Goal: Transaction & Acquisition: Purchase product/service

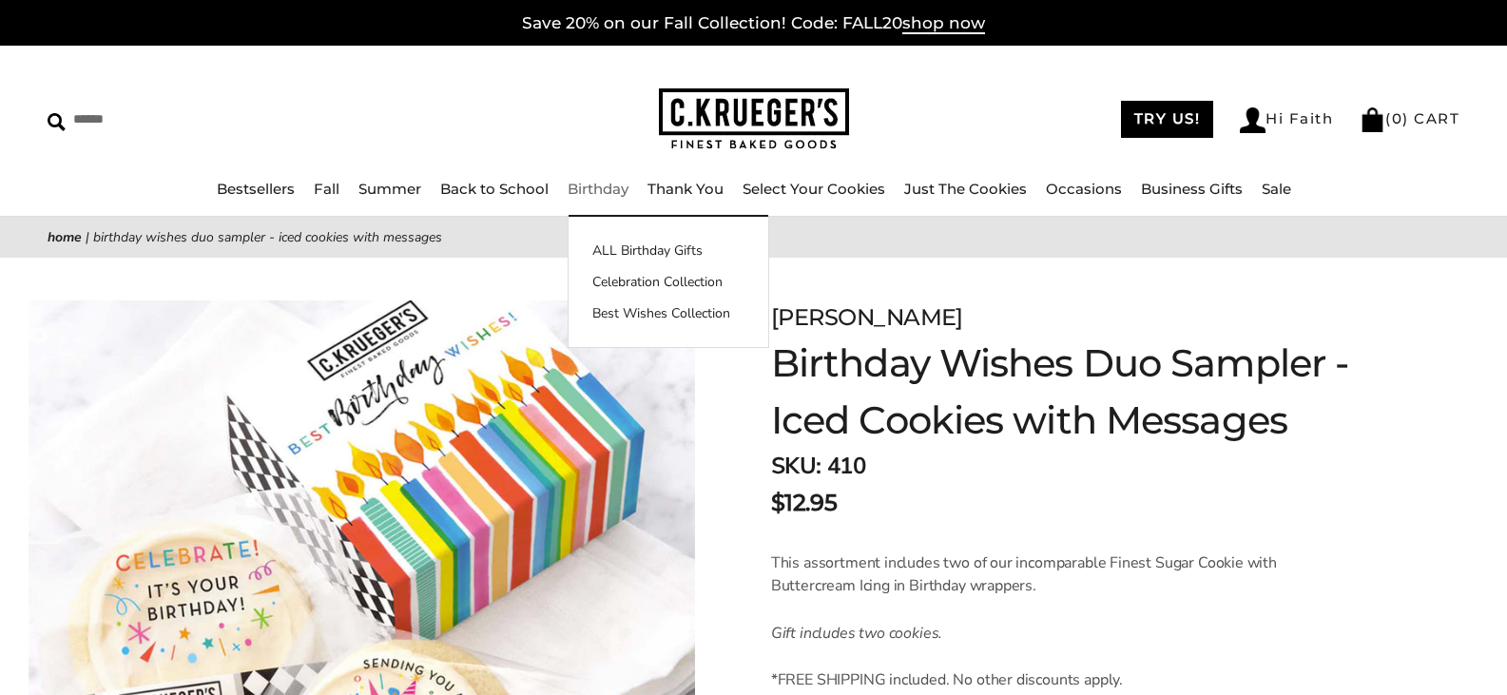
click at [588, 187] on link "Birthday" at bounding box center [598, 189] width 61 height 18
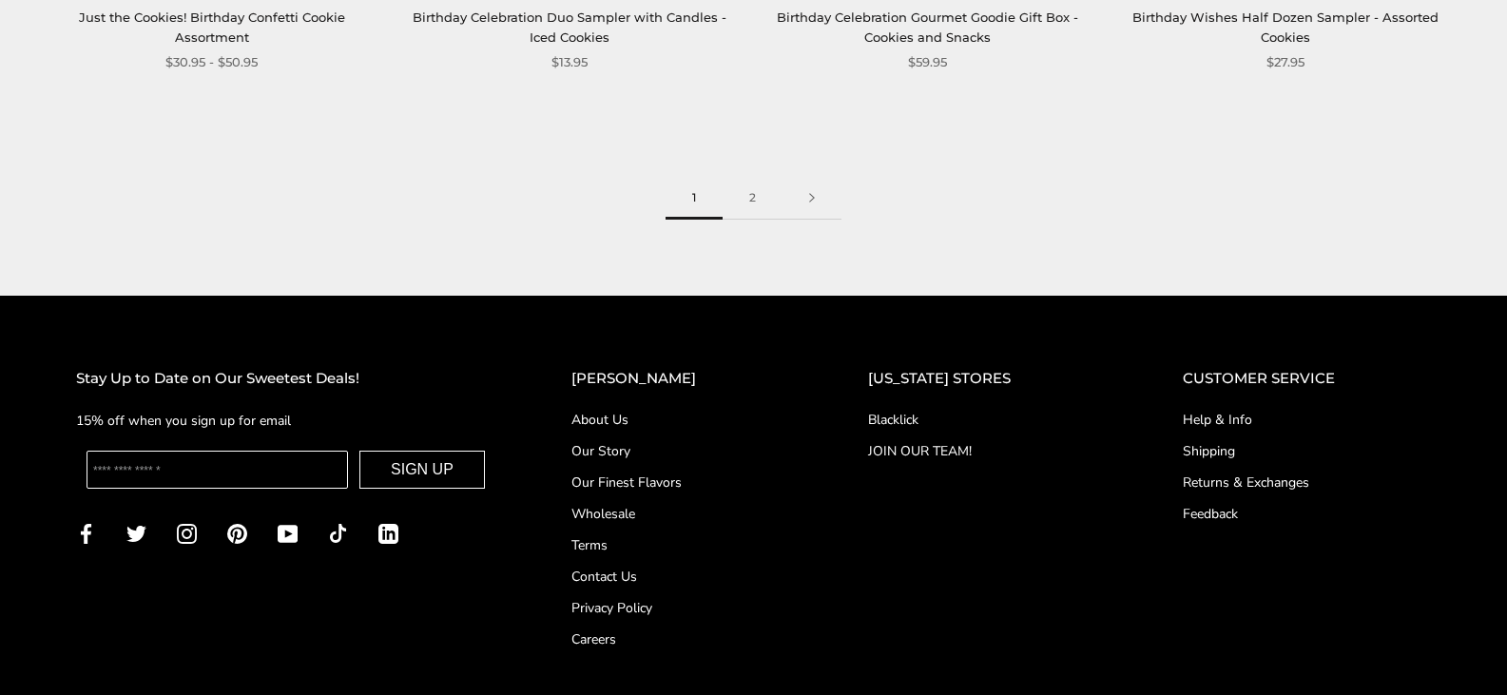
scroll to position [2758, 0]
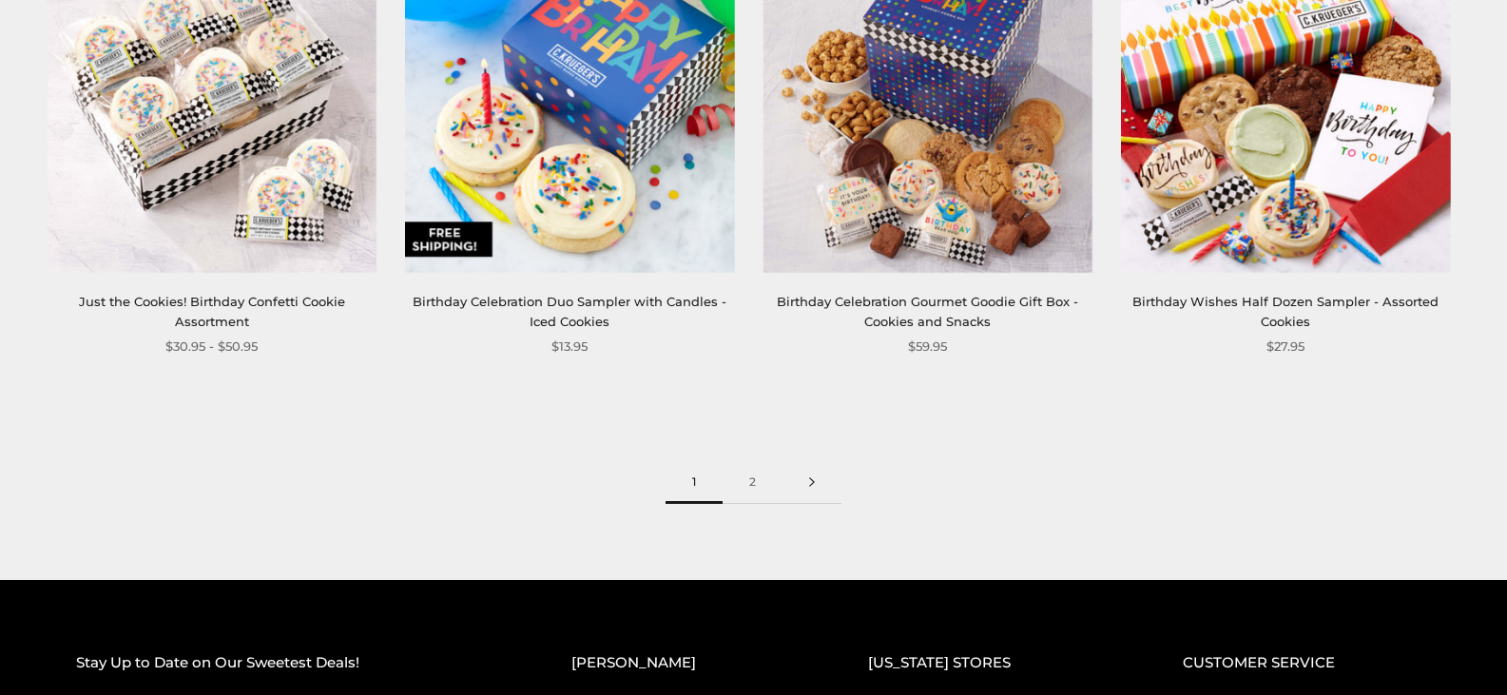
click at [816, 484] on link at bounding box center [812, 482] width 59 height 43
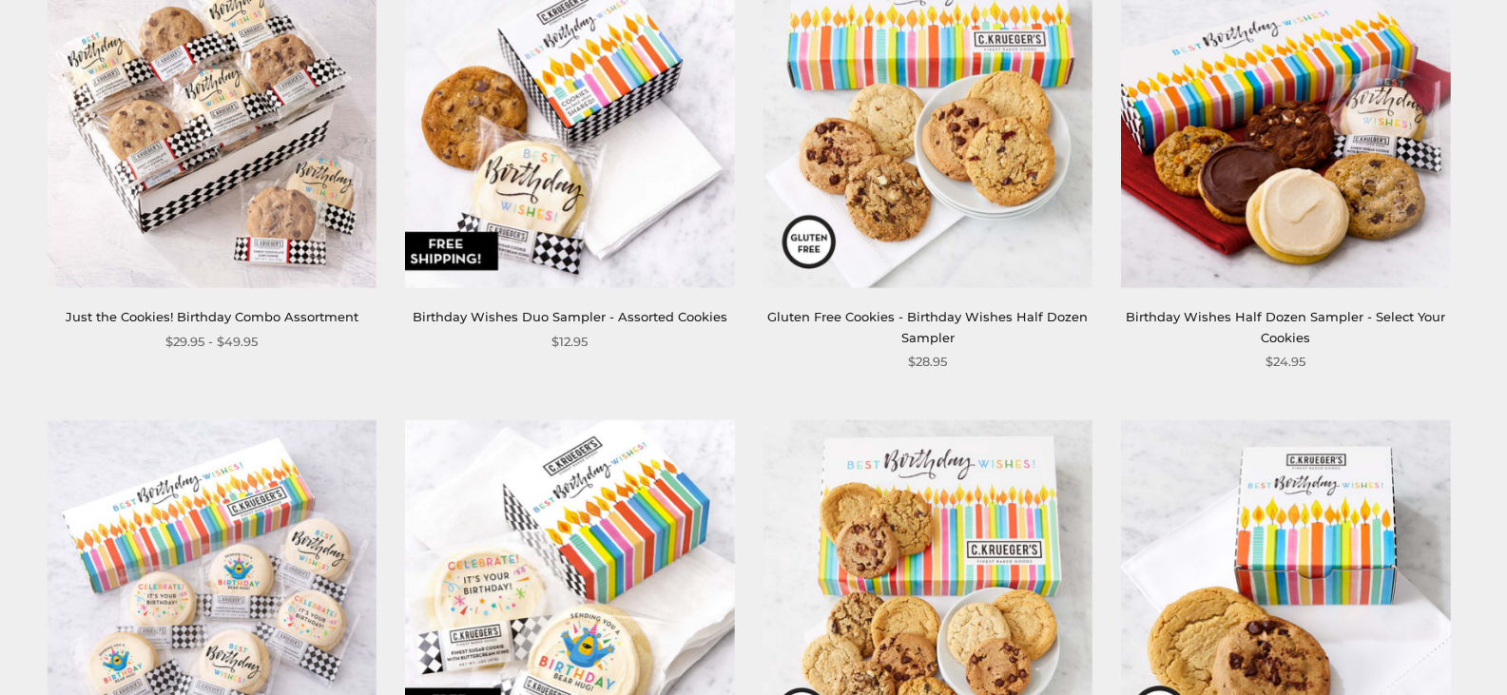
scroll to position [380, 0]
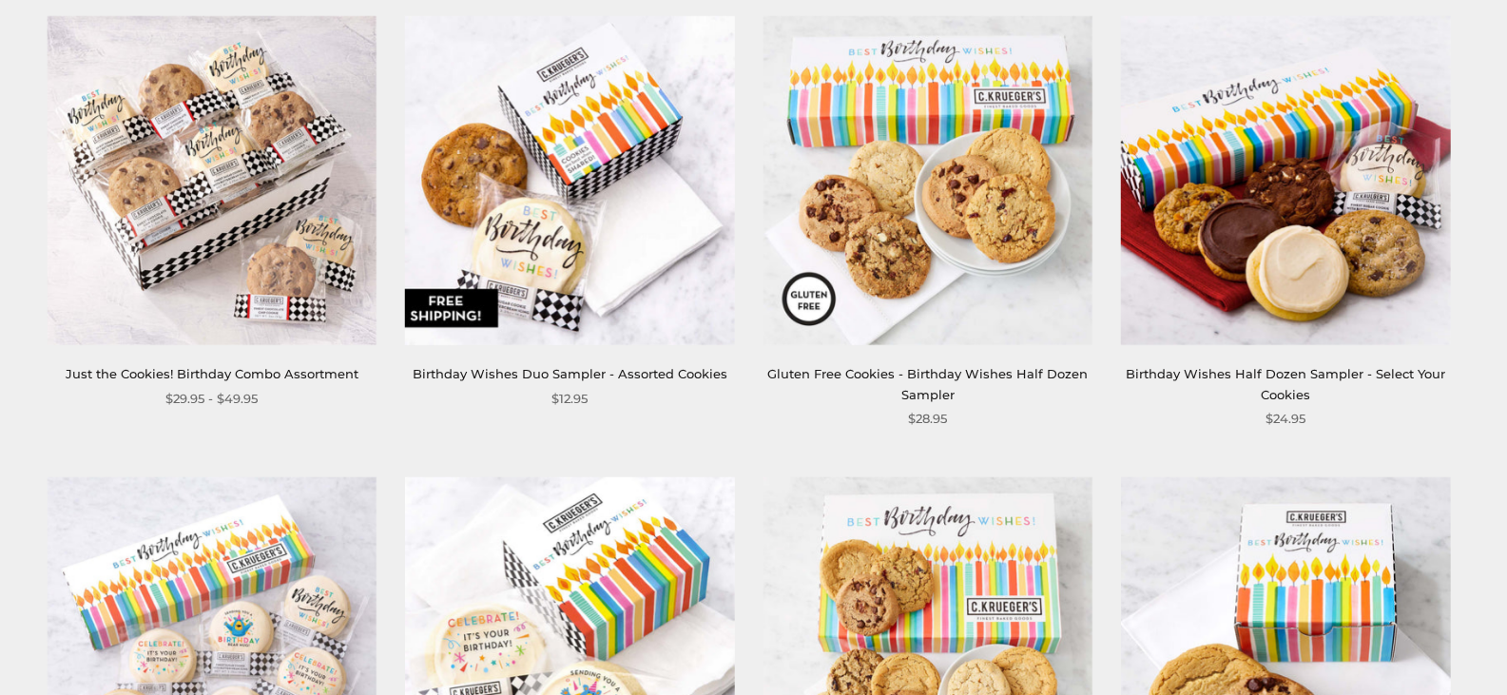
click at [537, 237] on img at bounding box center [569, 180] width 329 height 329
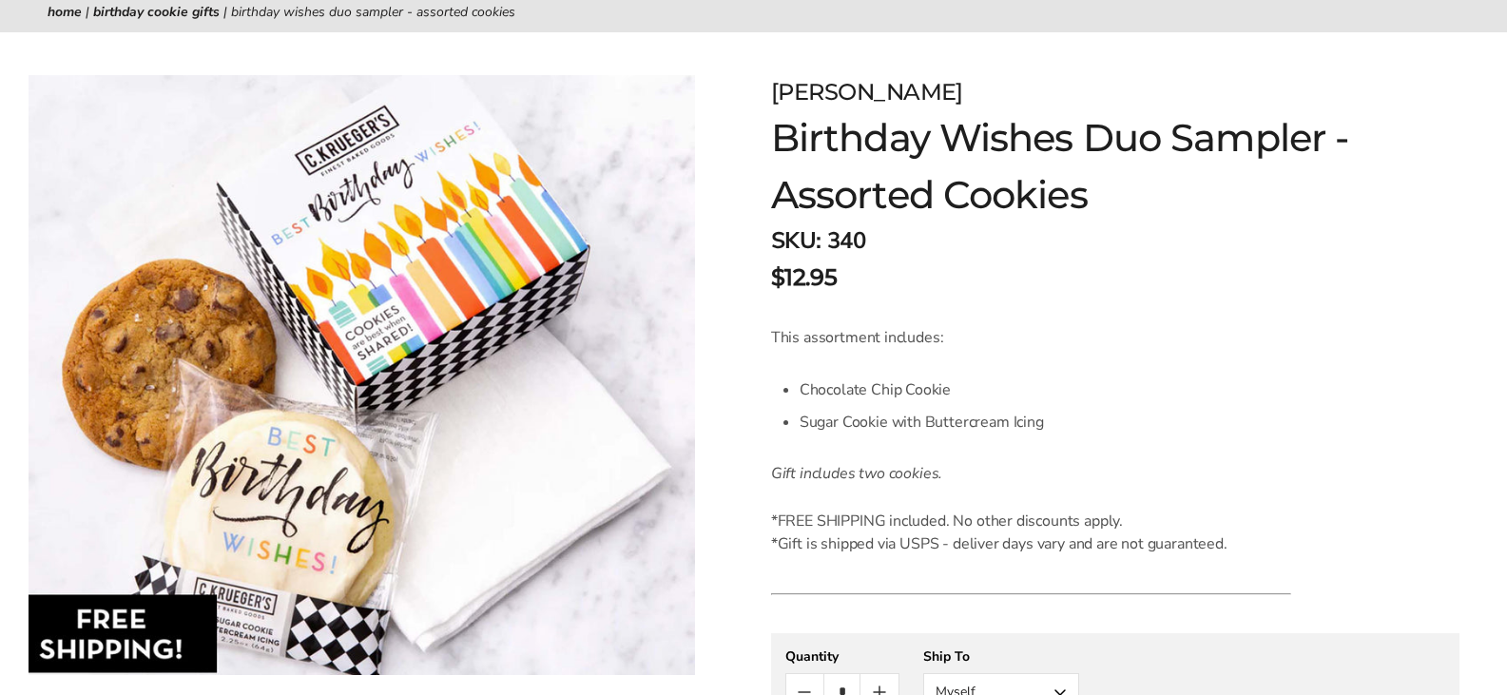
scroll to position [380, 0]
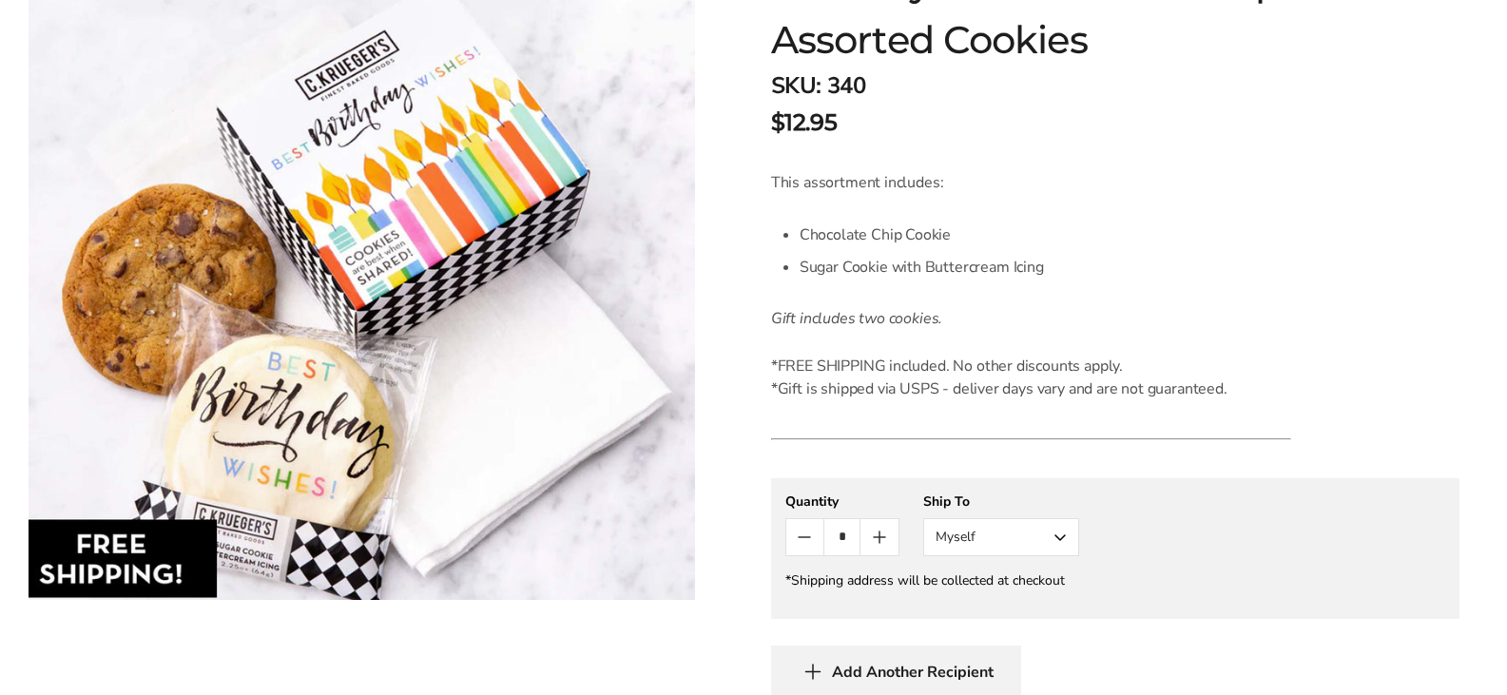
click at [1065, 537] on button "Myself" at bounding box center [1001, 537] width 156 height 38
click at [951, 607] on button "Other Recipient" at bounding box center [1001, 608] width 154 height 34
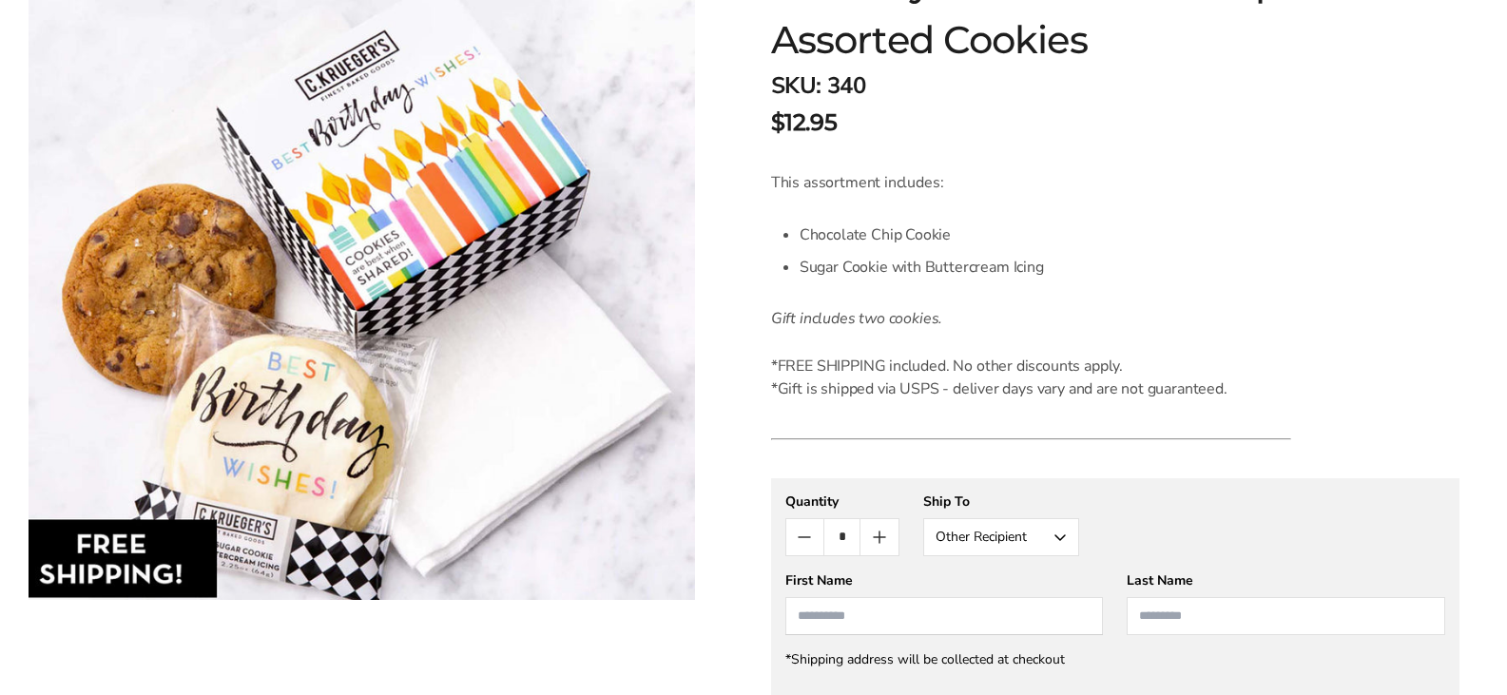
click at [852, 617] on input "First Name" at bounding box center [945, 616] width 319 height 38
type input "********"
click at [1163, 619] on input "Last Name" at bounding box center [1286, 616] width 319 height 38
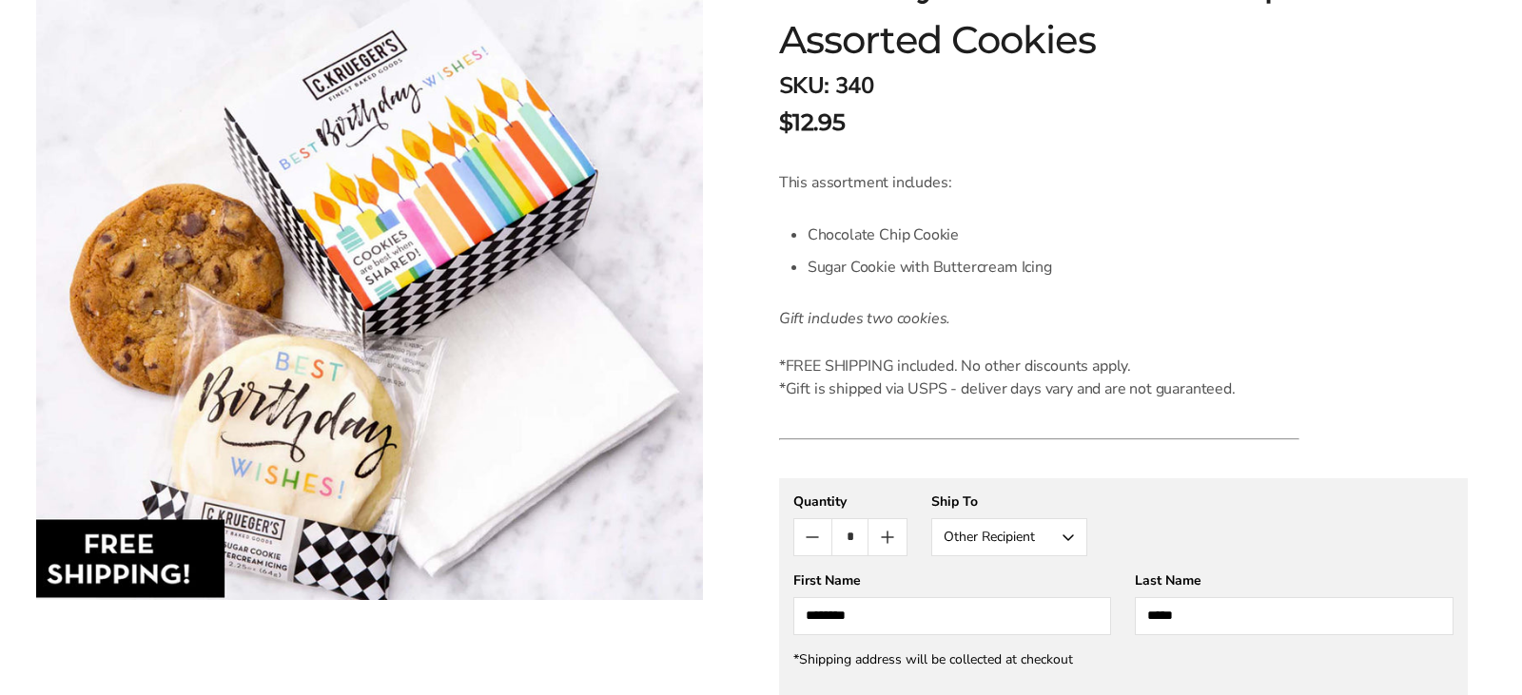
scroll to position [761, 0]
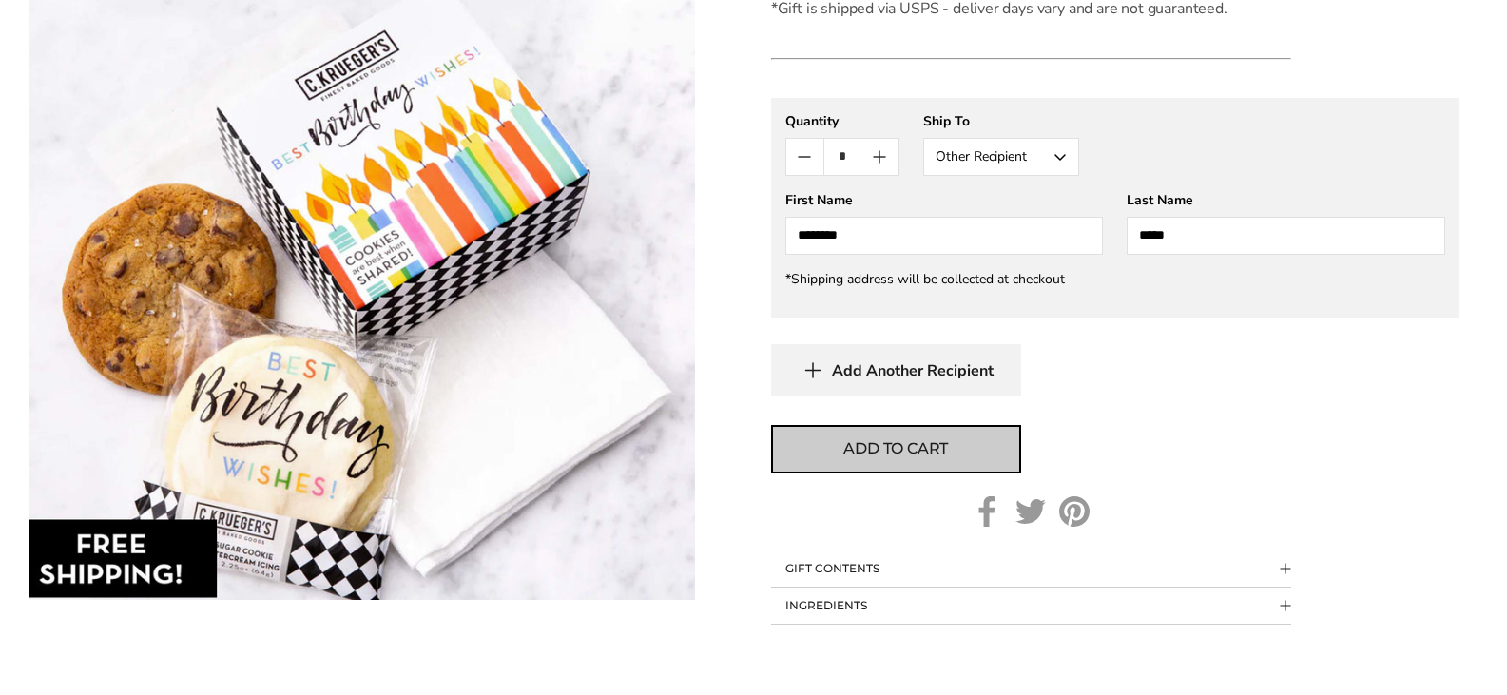
type input "*****"
click at [850, 455] on span "Add to cart" at bounding box center [896, 448] width 105 height 23
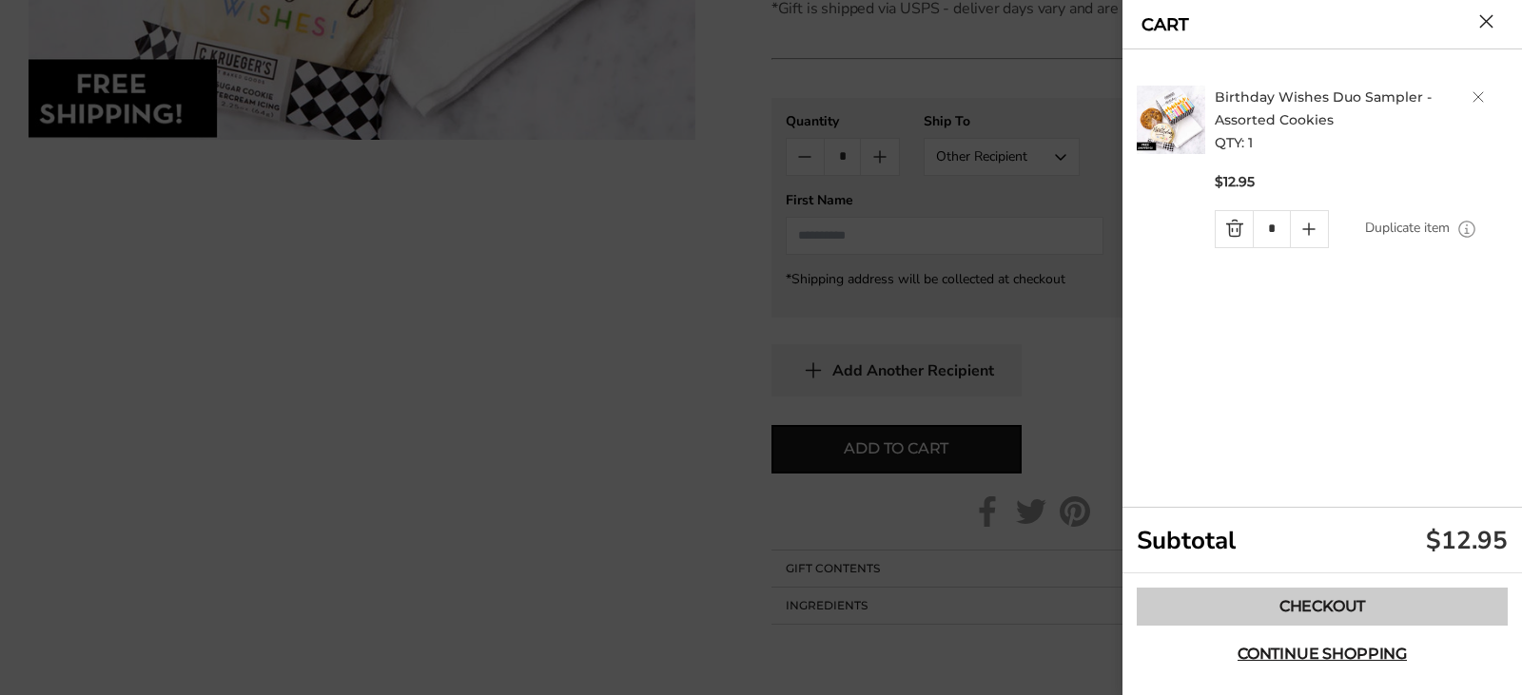
click at [1234, 608] on link "Checkout" at bounding box center [1322, 607] width 371 height 38
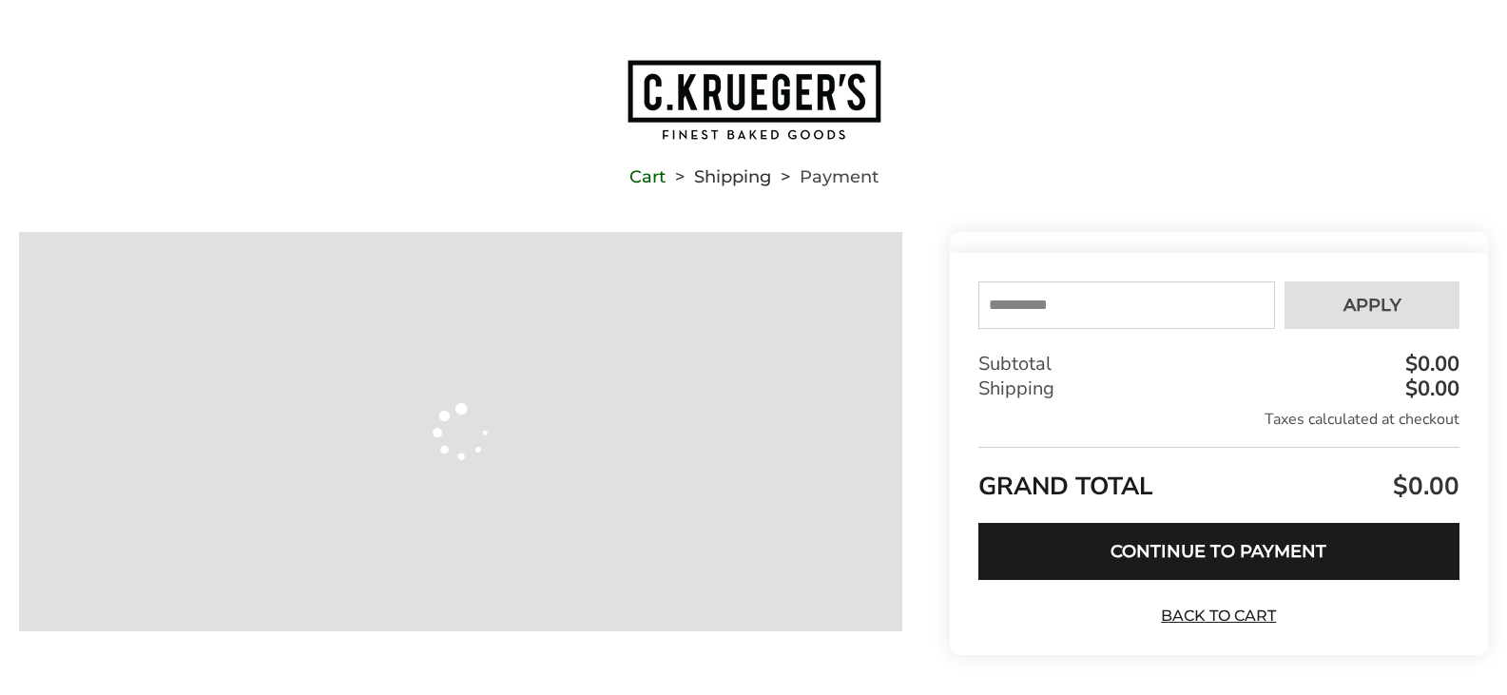
type input "**********"
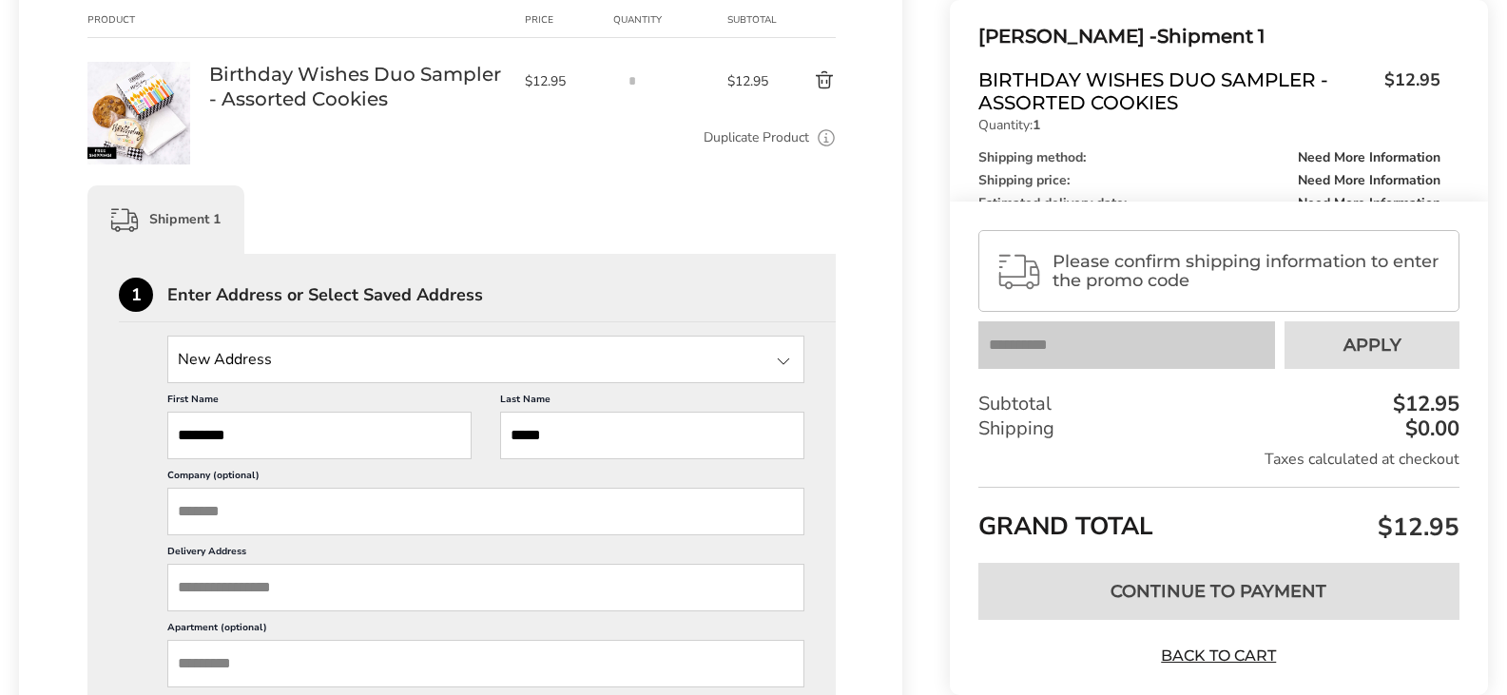
scroll to position [380, 0]
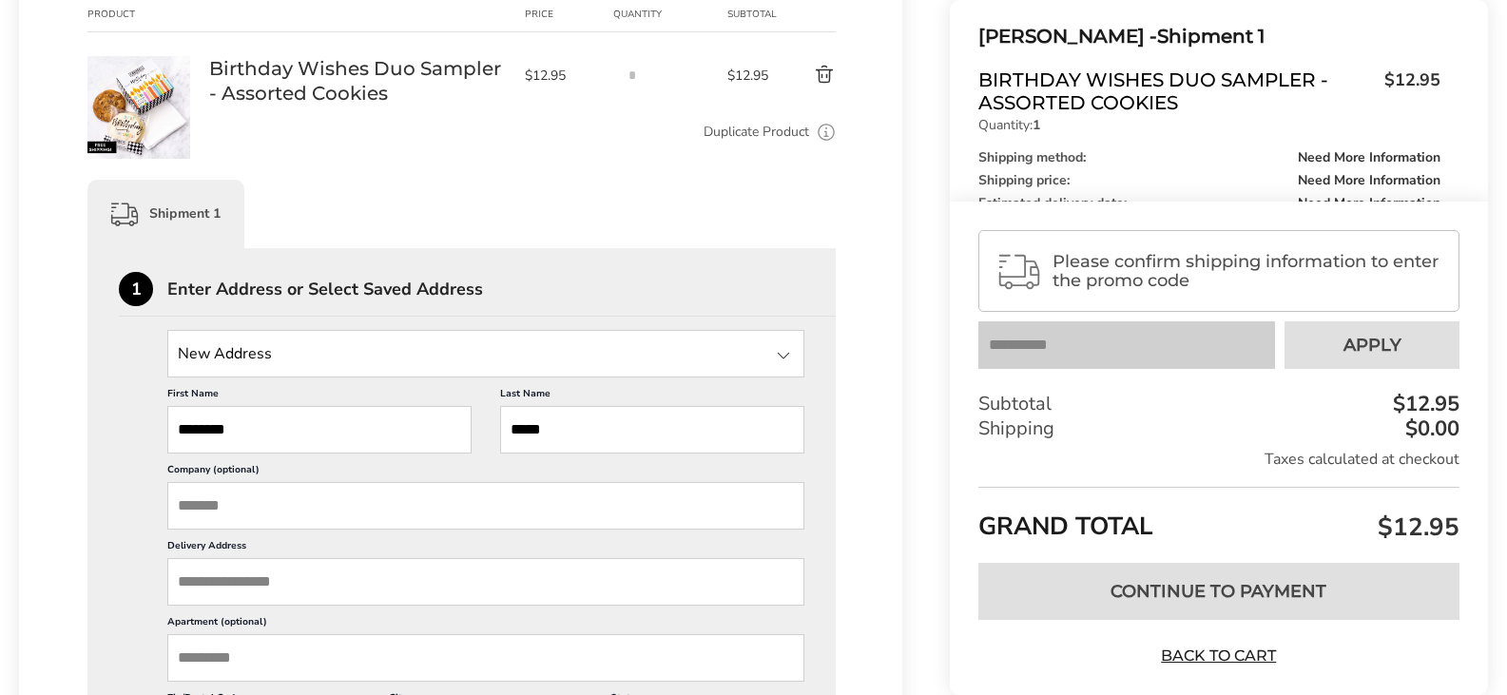
click at [224, 579] on input "Delivery Address" at bounding box center [485, 582] width 637 height 48
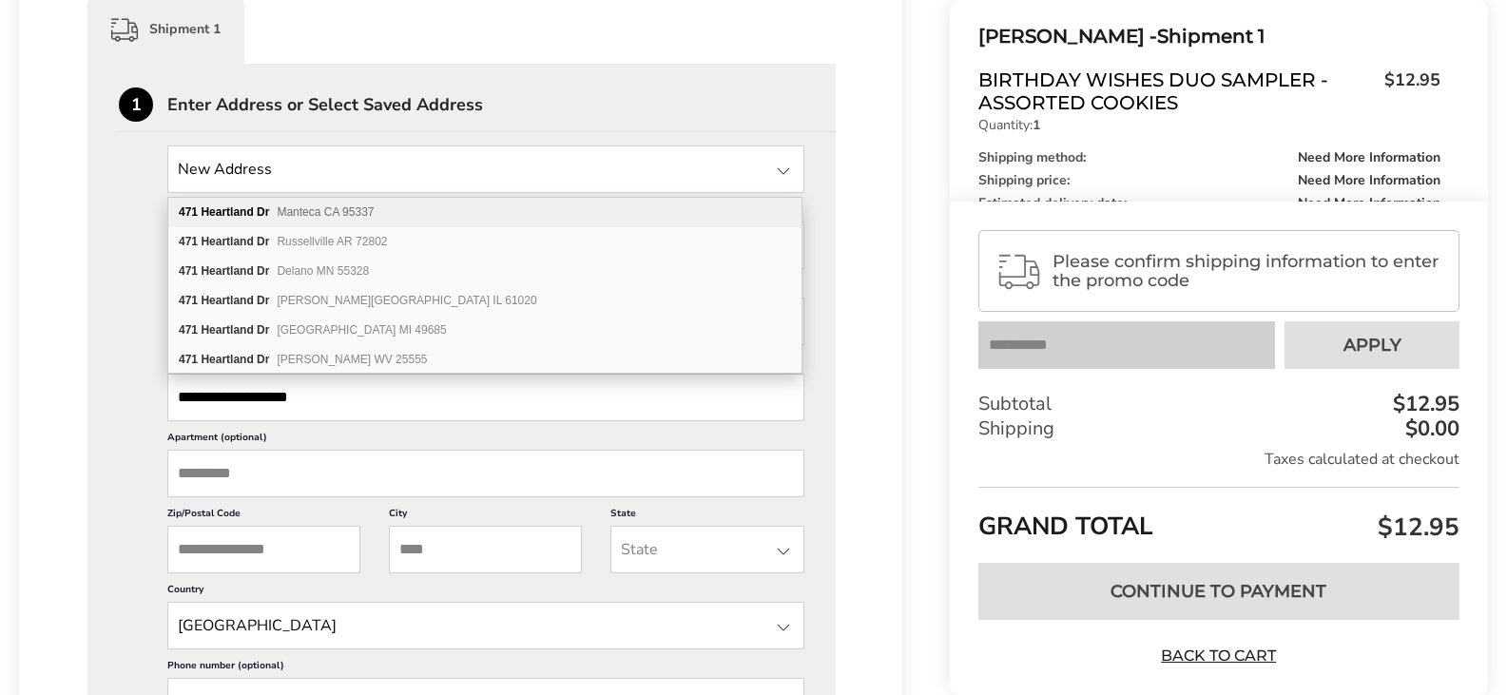
scroll to position [571, 0]
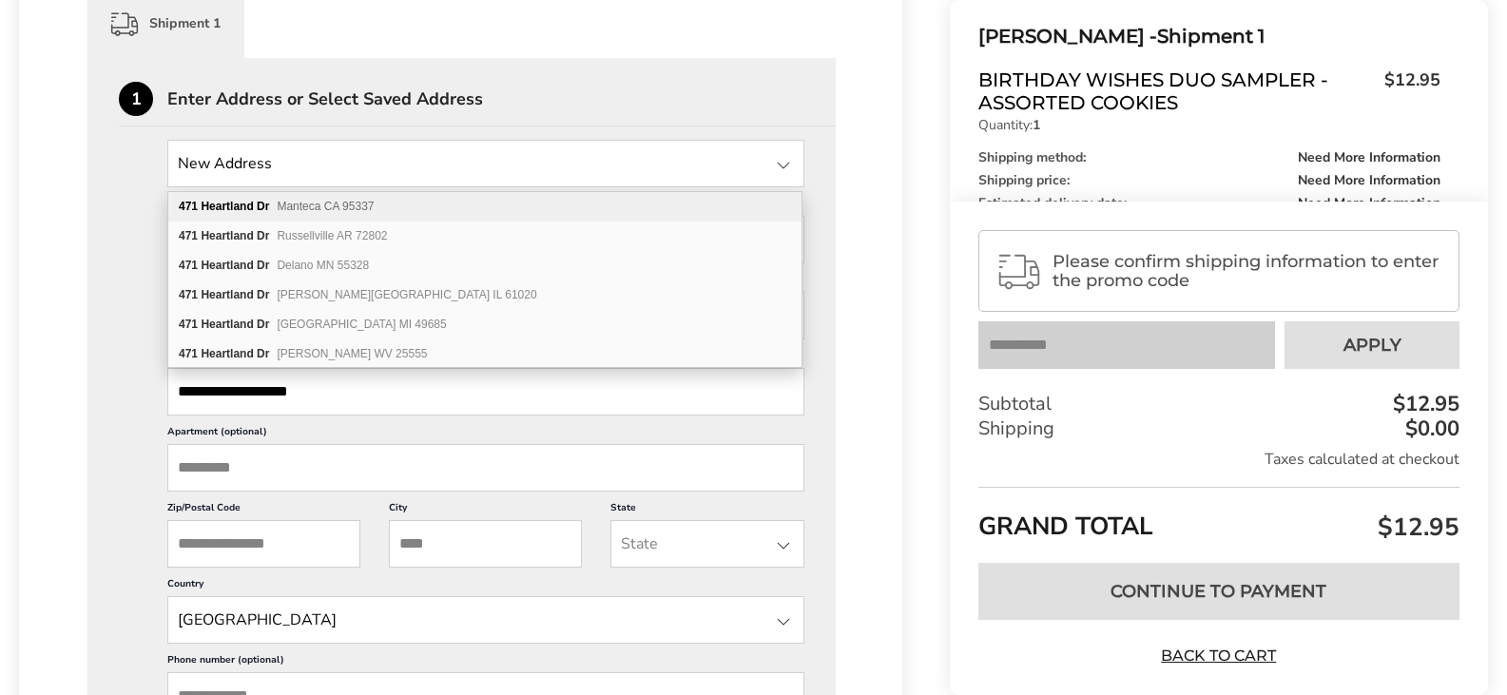
type input "**********"
click at [251, 543] on input "Zip/Postal Code" at bounding box center [263, 544] width 193 height 48
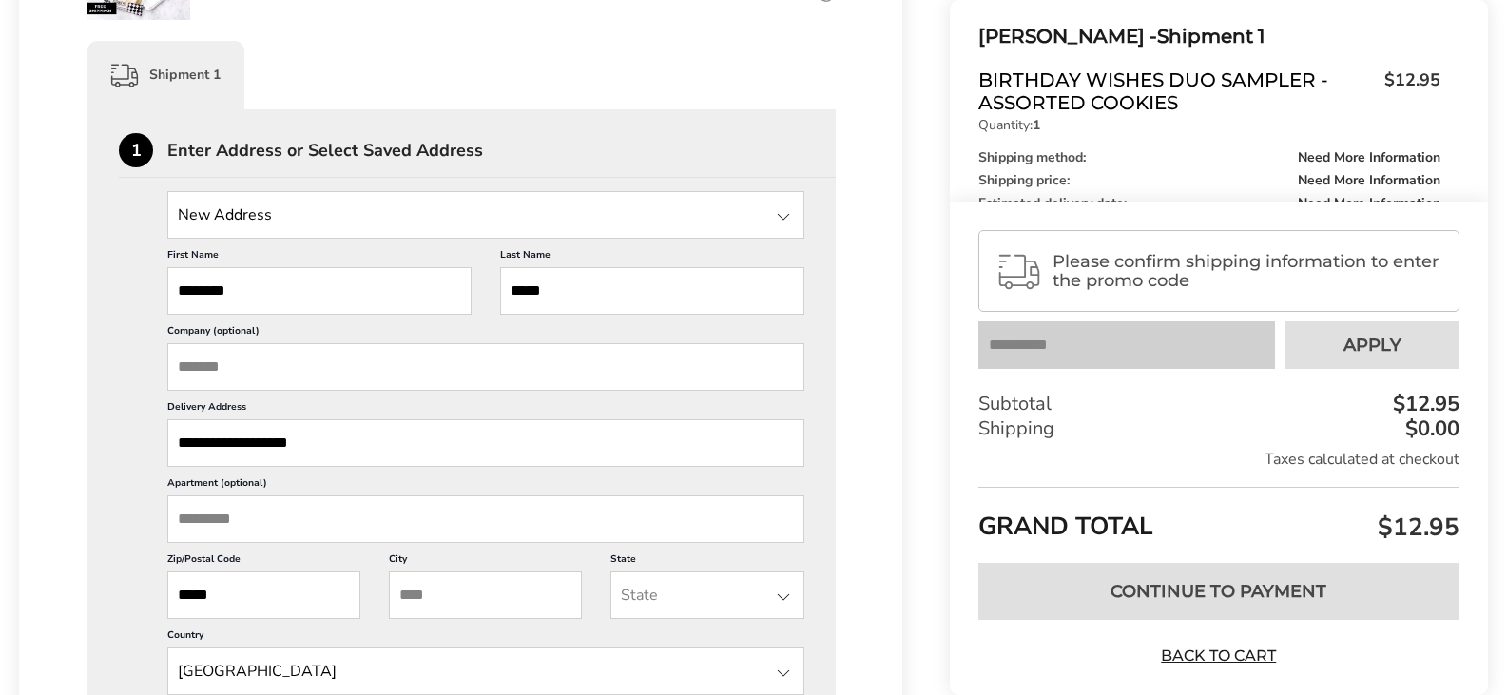
scroll to position [476, 0]
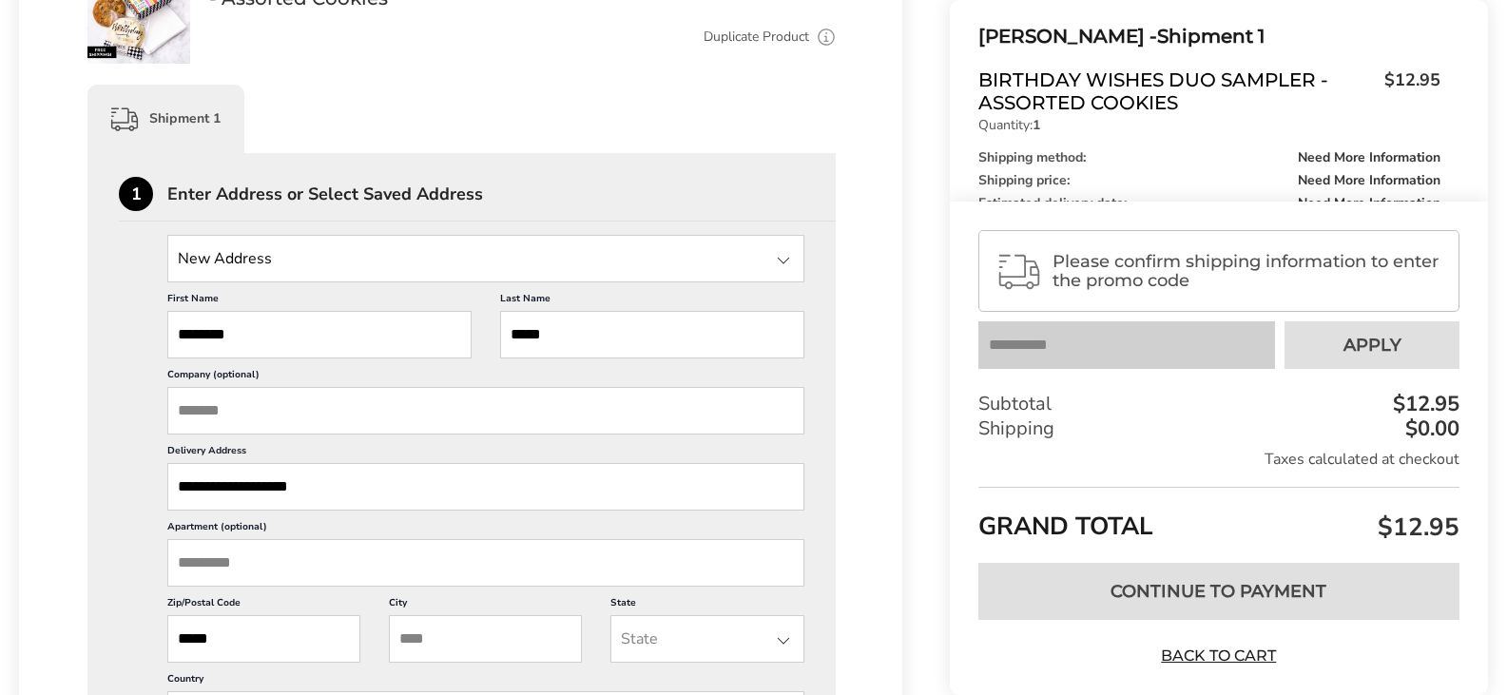
type input "*****"
click at [417, 628] on input "City" at bounding box center [485, 639] width 193 height 48
type input "*******"
click at [677, 641] on input "State" at bounding box center [707, 639] width 193 height 48
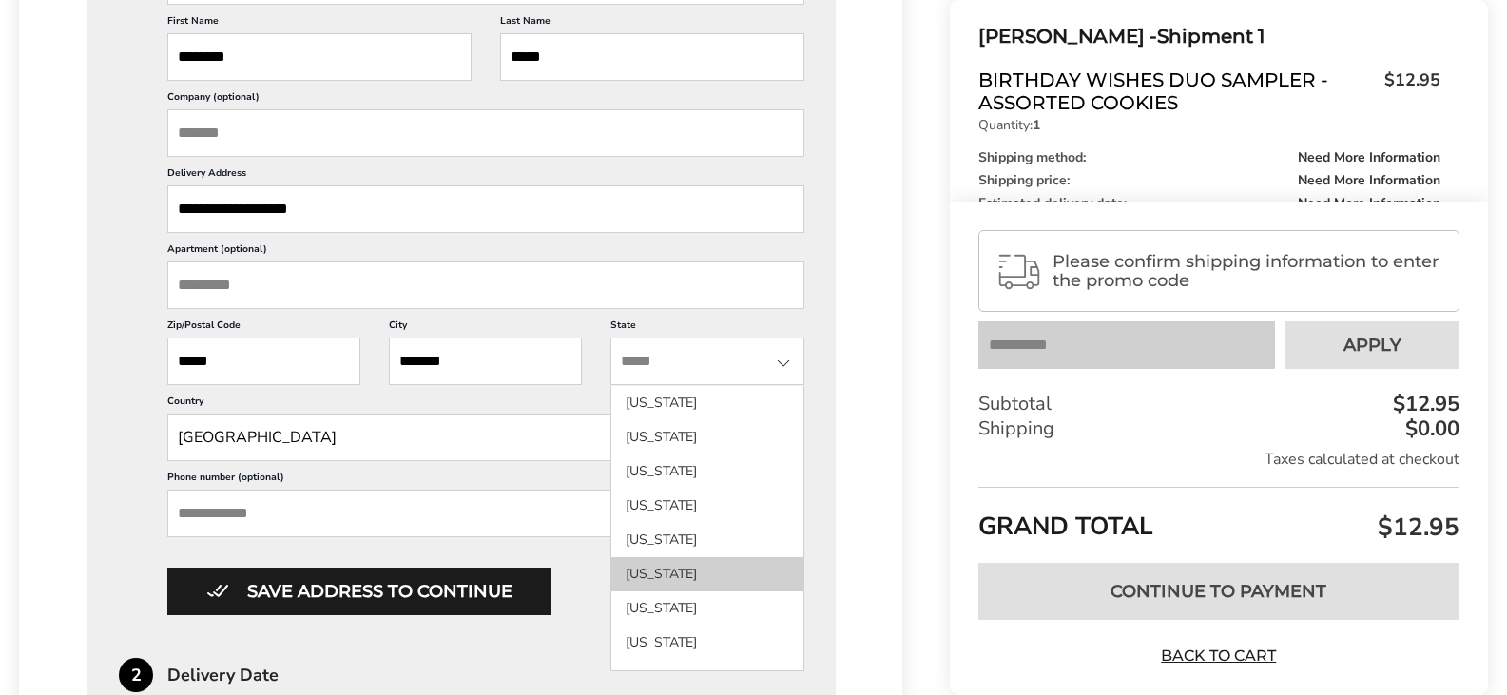
scroll to position [761, 0]
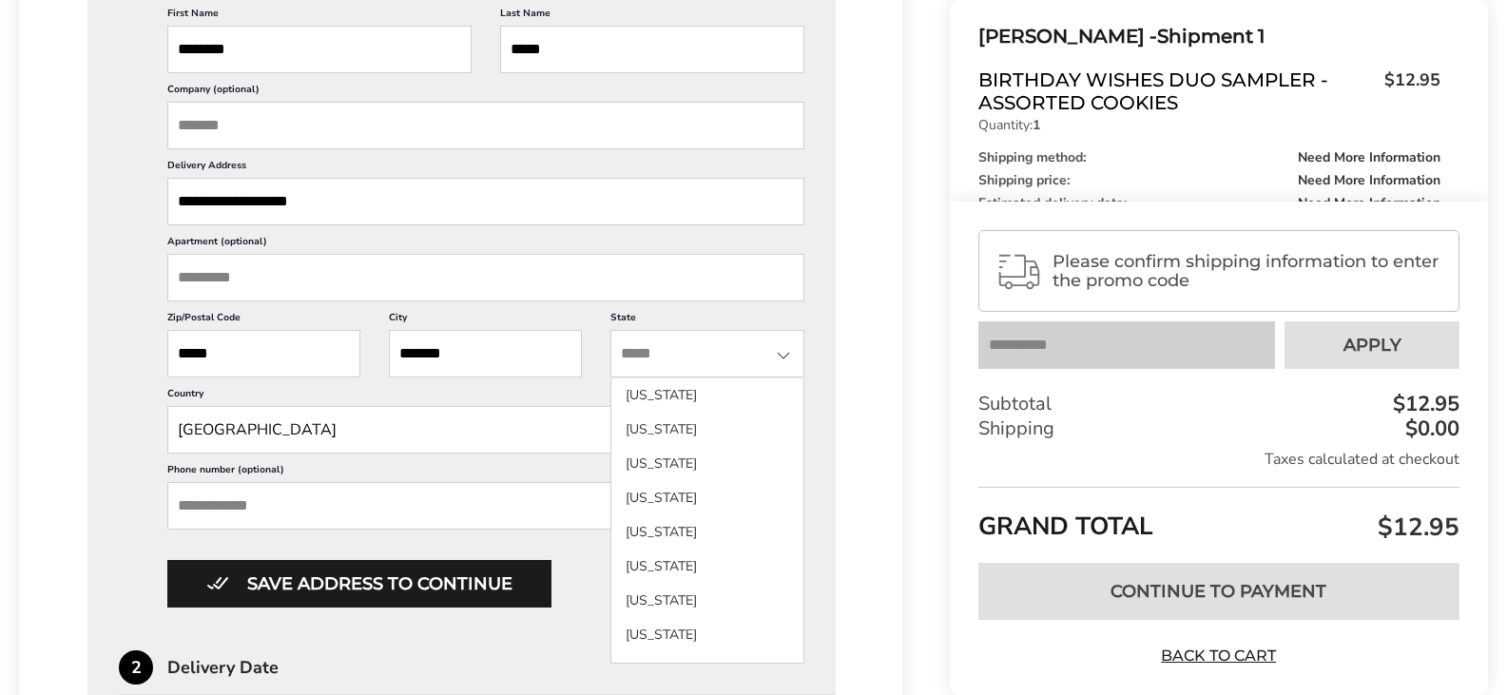
click at [654, 584] on li "California" at bounding box center [707, 601] width 191 height 34
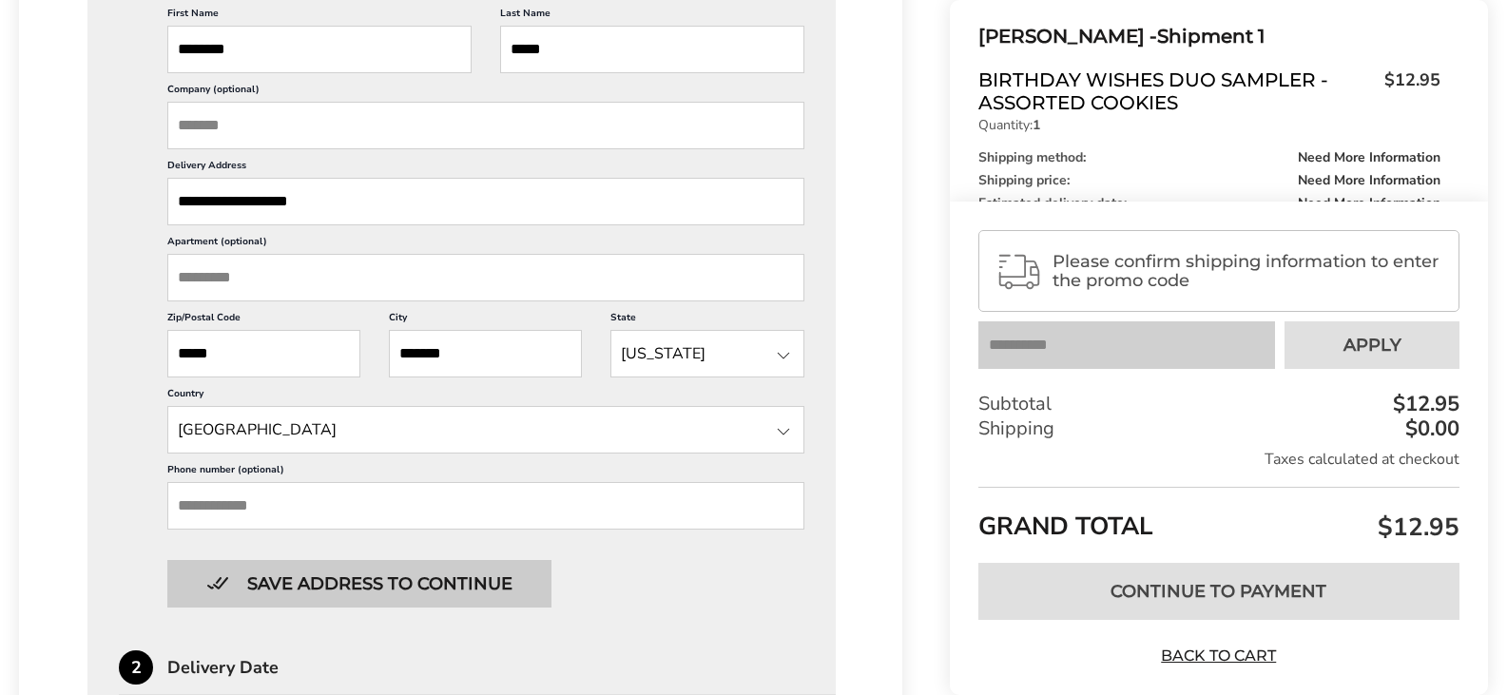
click at [308, 585] on button "Save address to continue" at bounding box center [359, 584] width 384 height 48
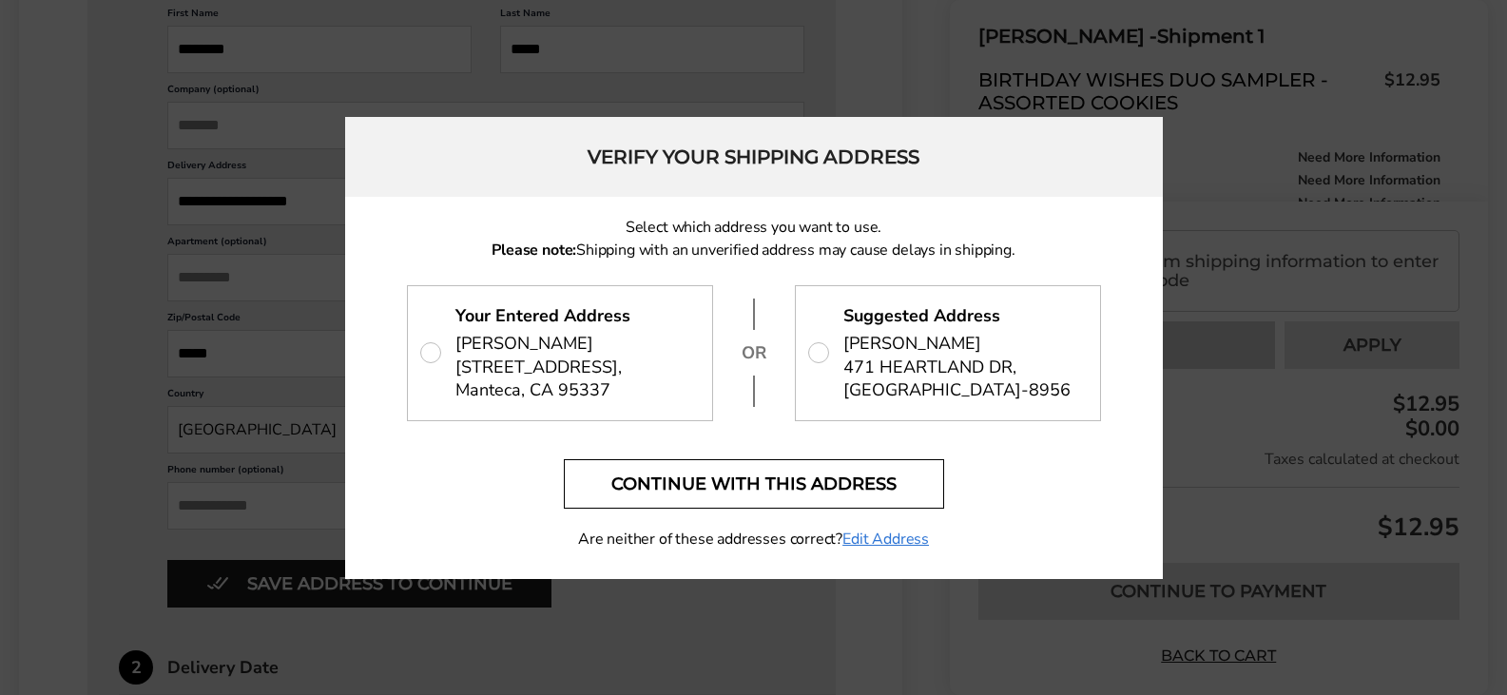
click at [826, 485] on button "Continue with this address" at bounding box center [754, 483] width 380 height 49
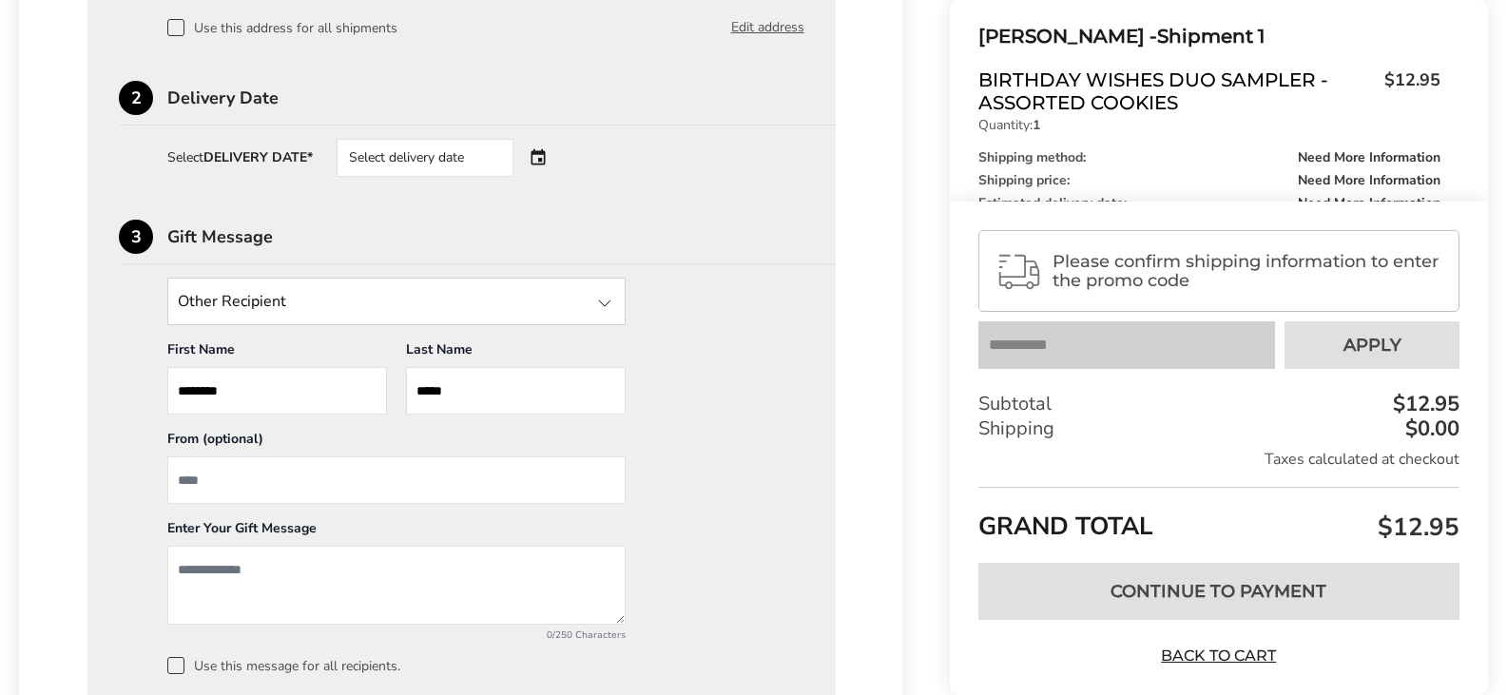
click at [478, 161] on div "Select delivery date" at bounding box center [425, 158] width 177 height 38
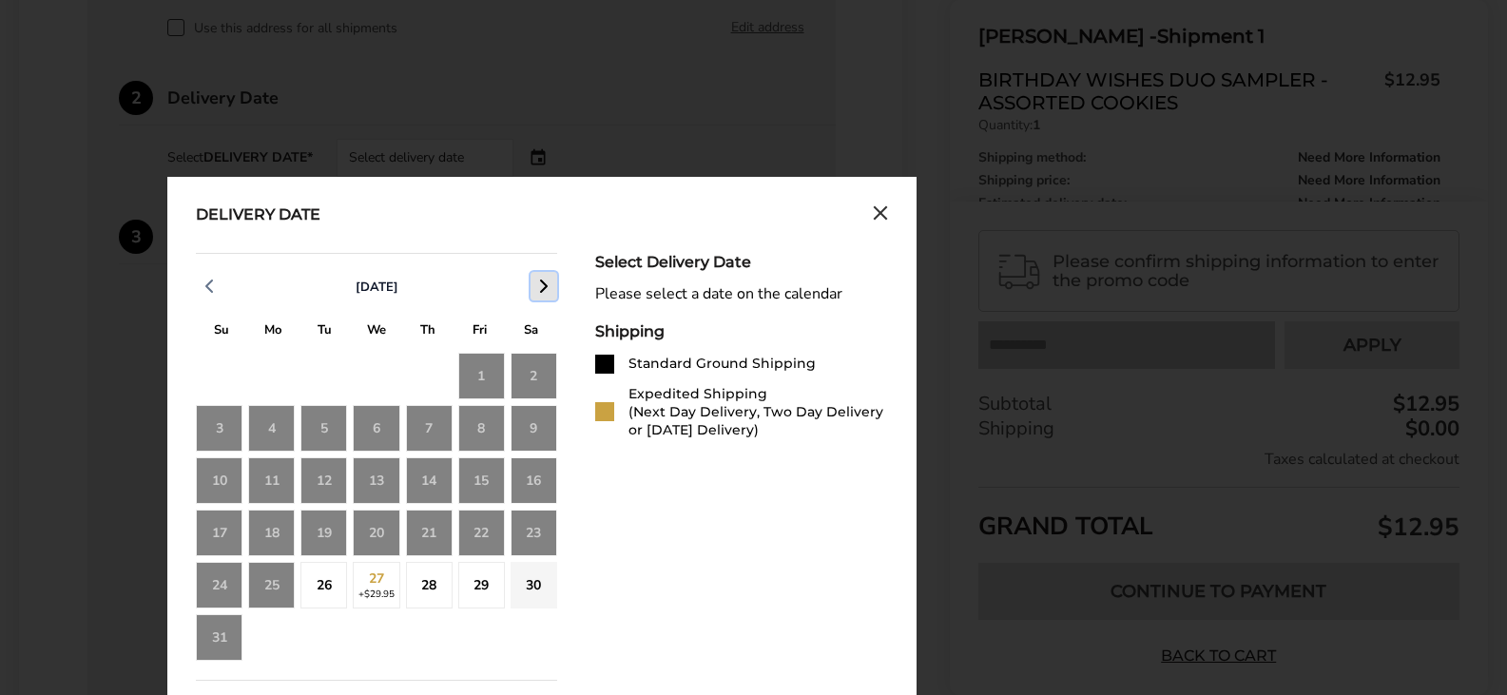
click at [540, 280] on icon "button" at bounding box center [544, 286] width 23 height 23
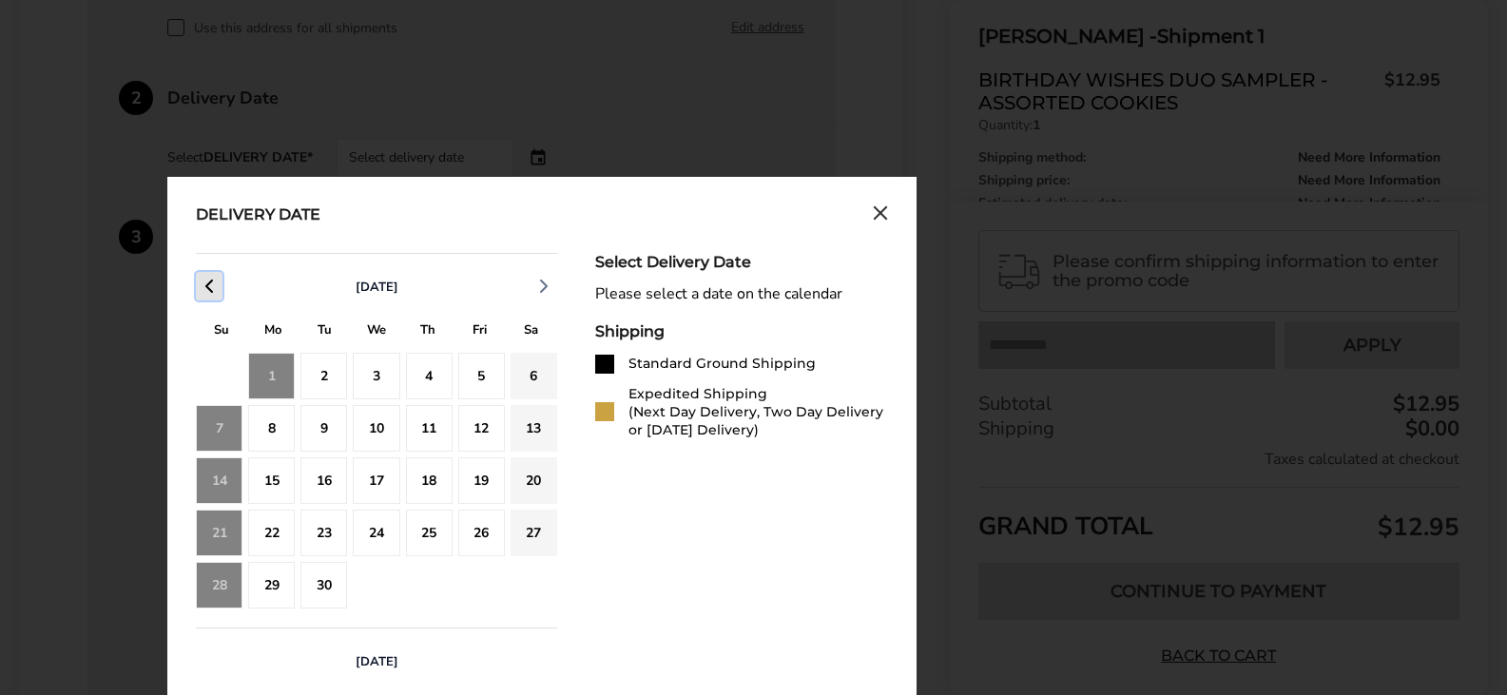
click at [210, 288] on icon "button" at bounding box center [209, 286] width 23 height 23
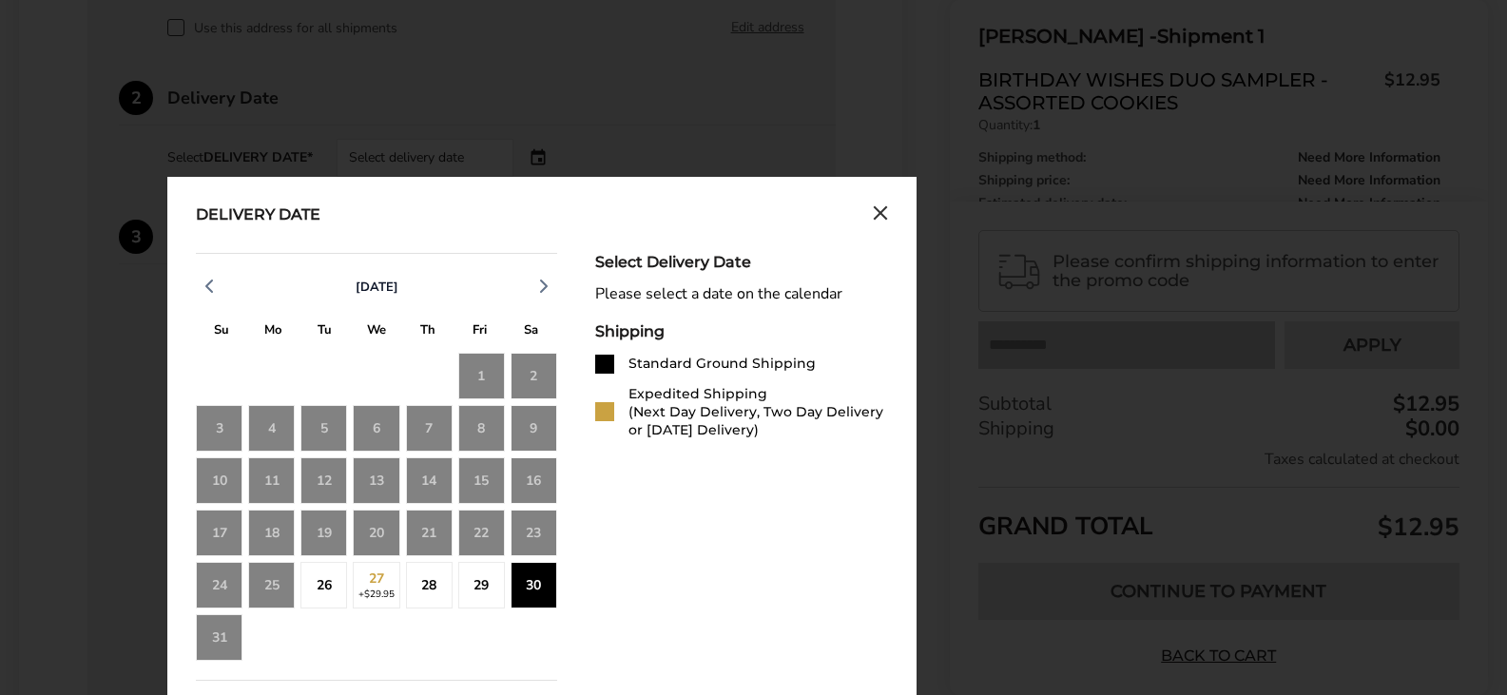
click at [480, 585] on div "29" at bounding box center [481, 585] width 47 height 47
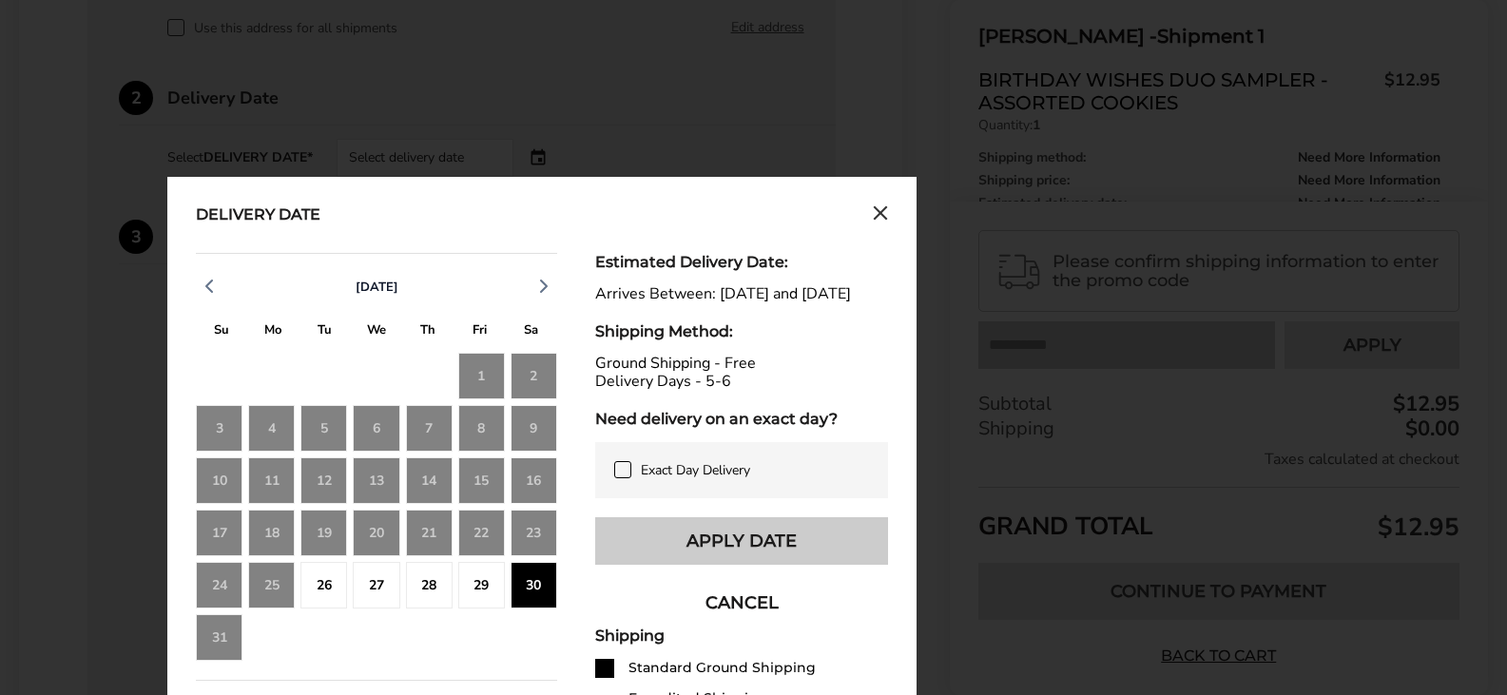
click at [771, 562] on button "Apply Date" at bounding box center [741, 541] width 293 height 48
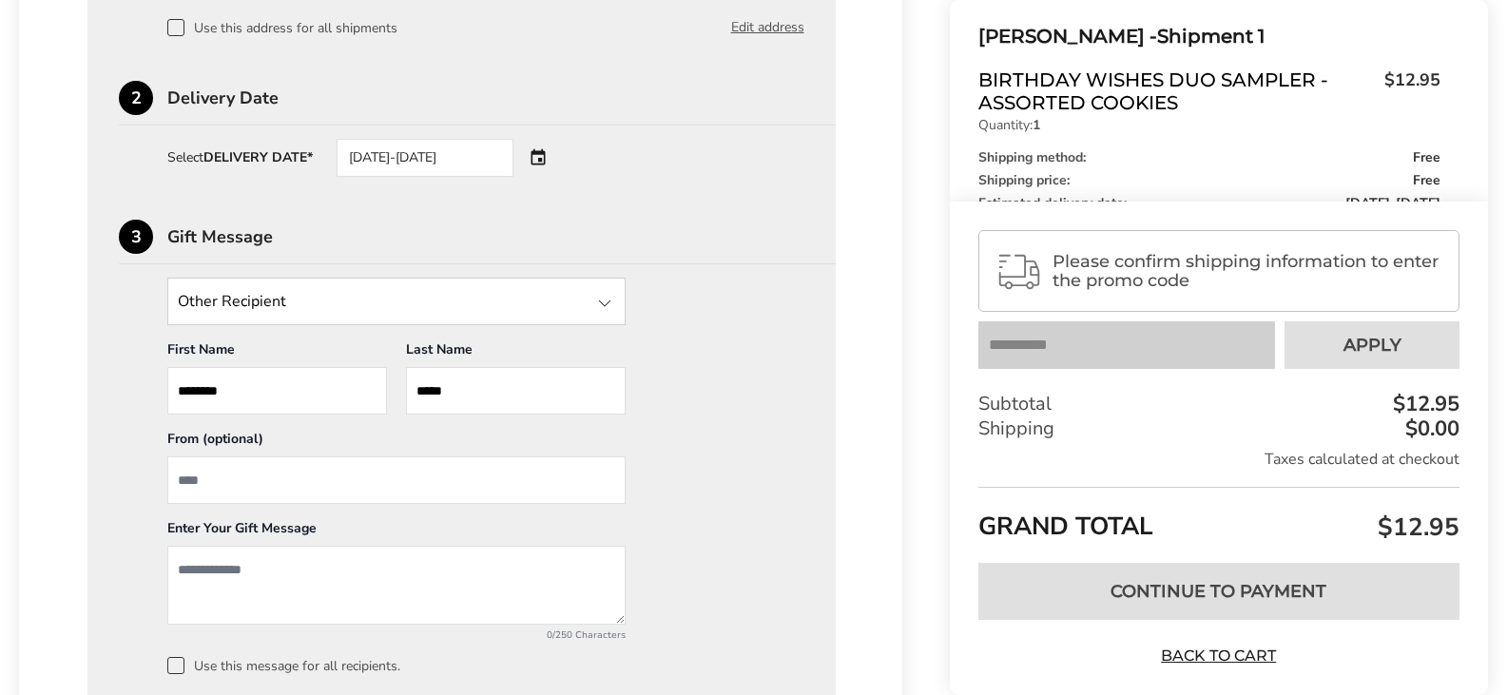
click at [244, 563] on textarea "Add a message" at bounding box center [396, 585] width 458 height 79
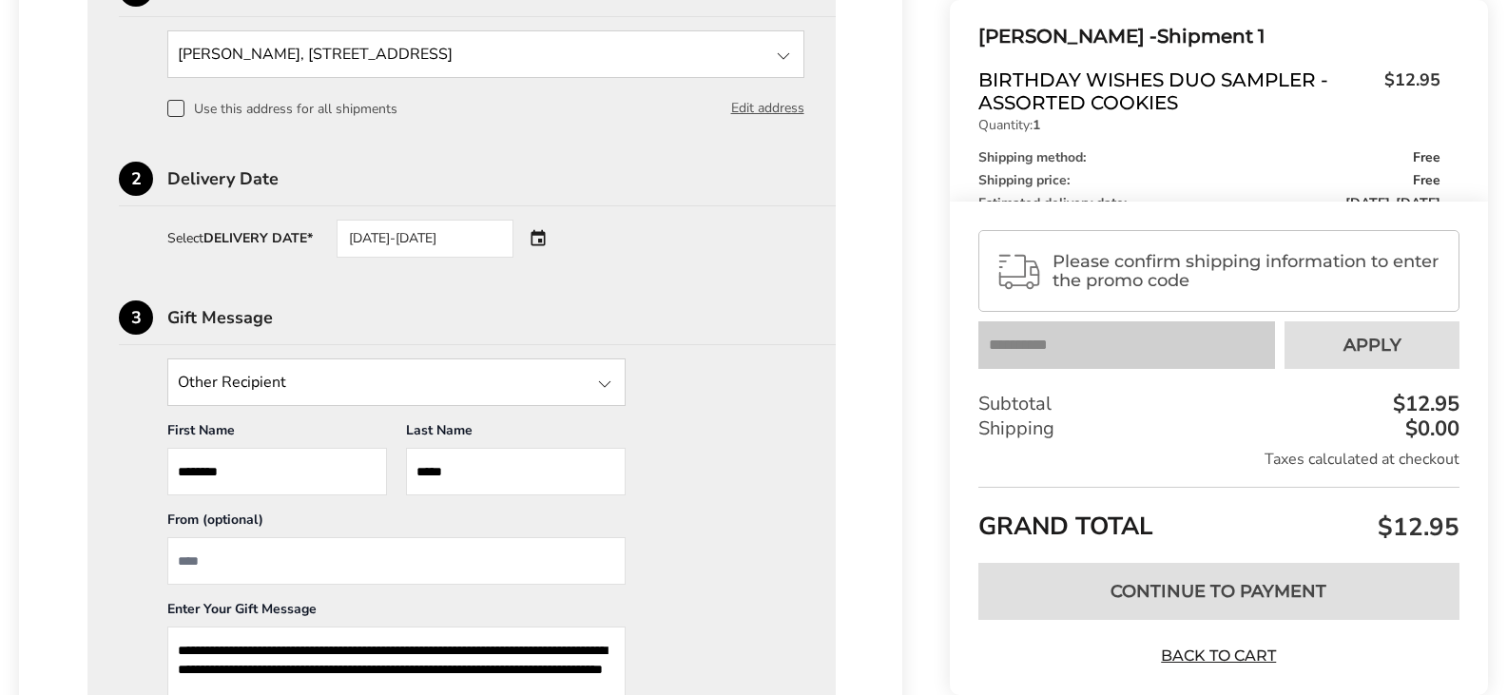
scroll to position [951, 0]
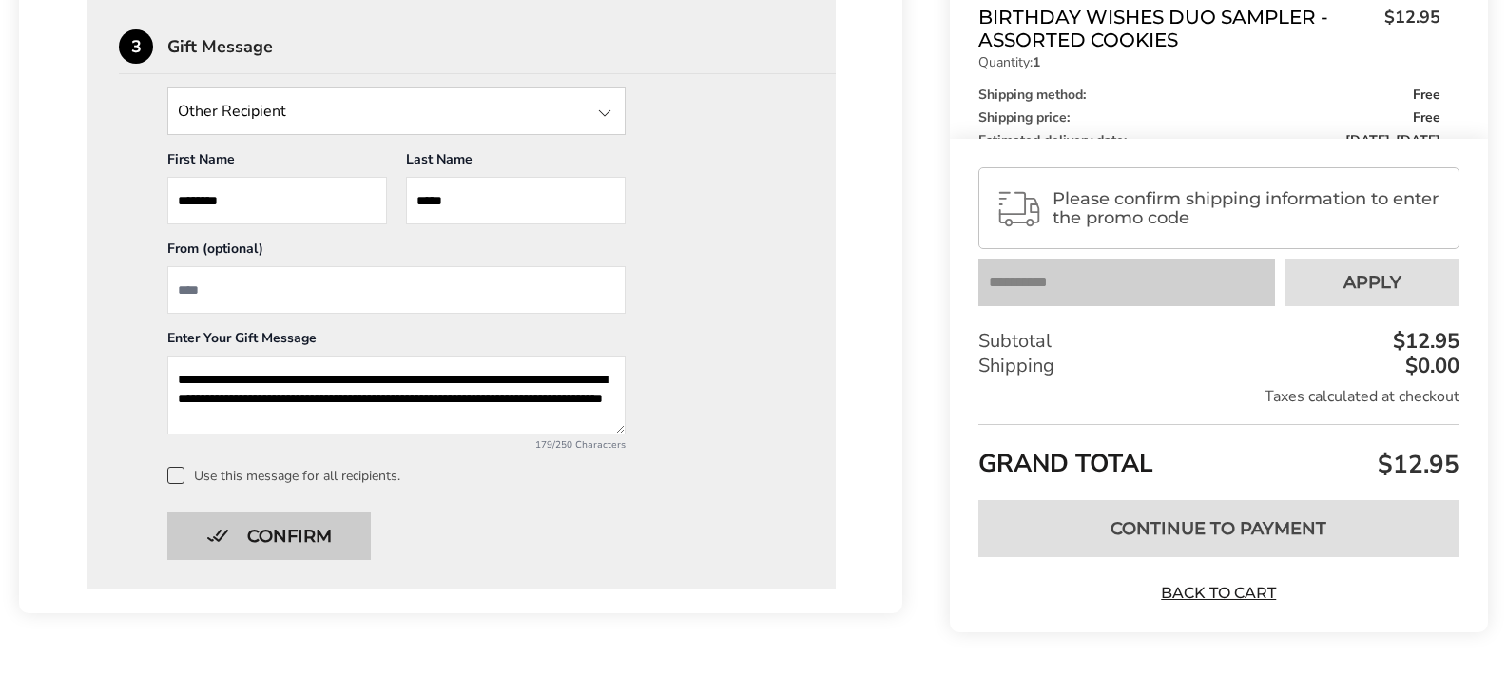
type textarea "**********"
click at [273, 533] on button "Confirm" at bounding box center [269, 537] width 204 height 48
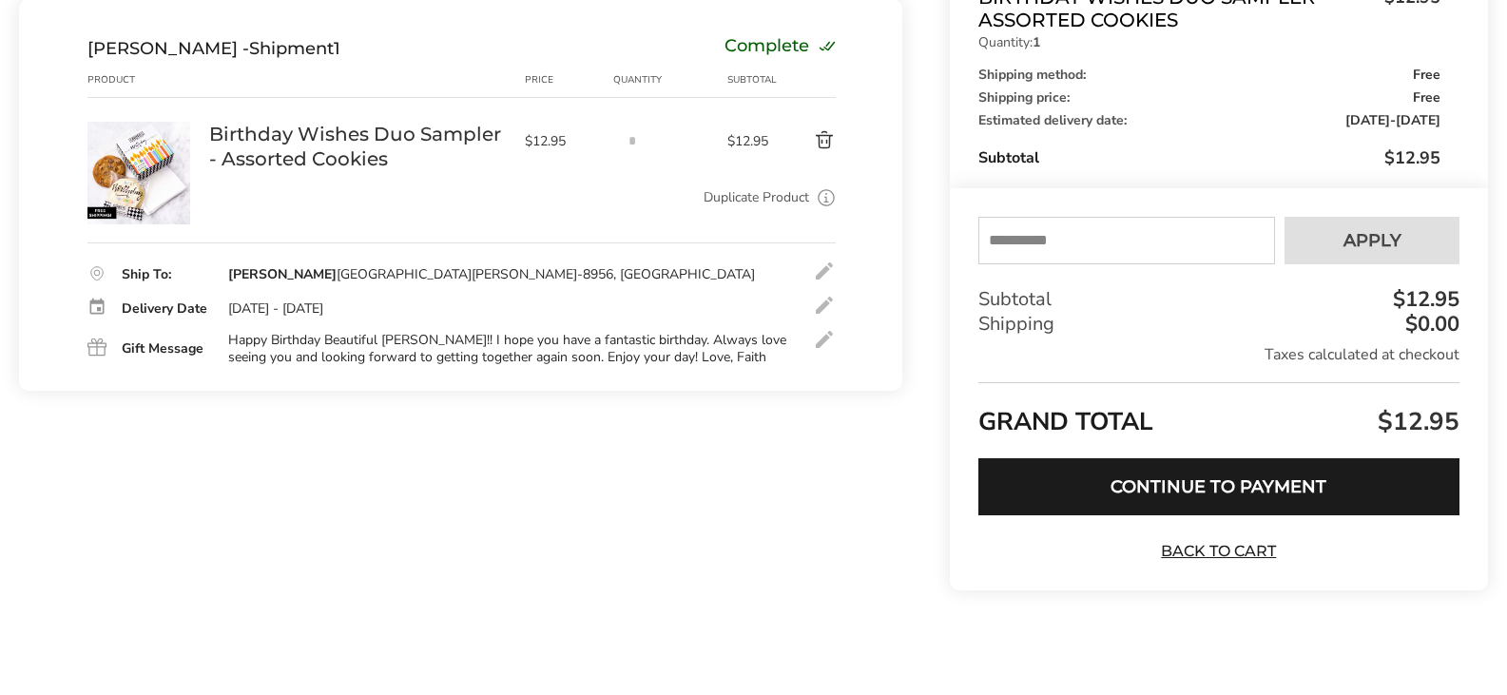
scroll to position [315, 0]
click at [1301, 485] on button "Continue to Payment" at bounding box center [1219, 486] width 481 height 57
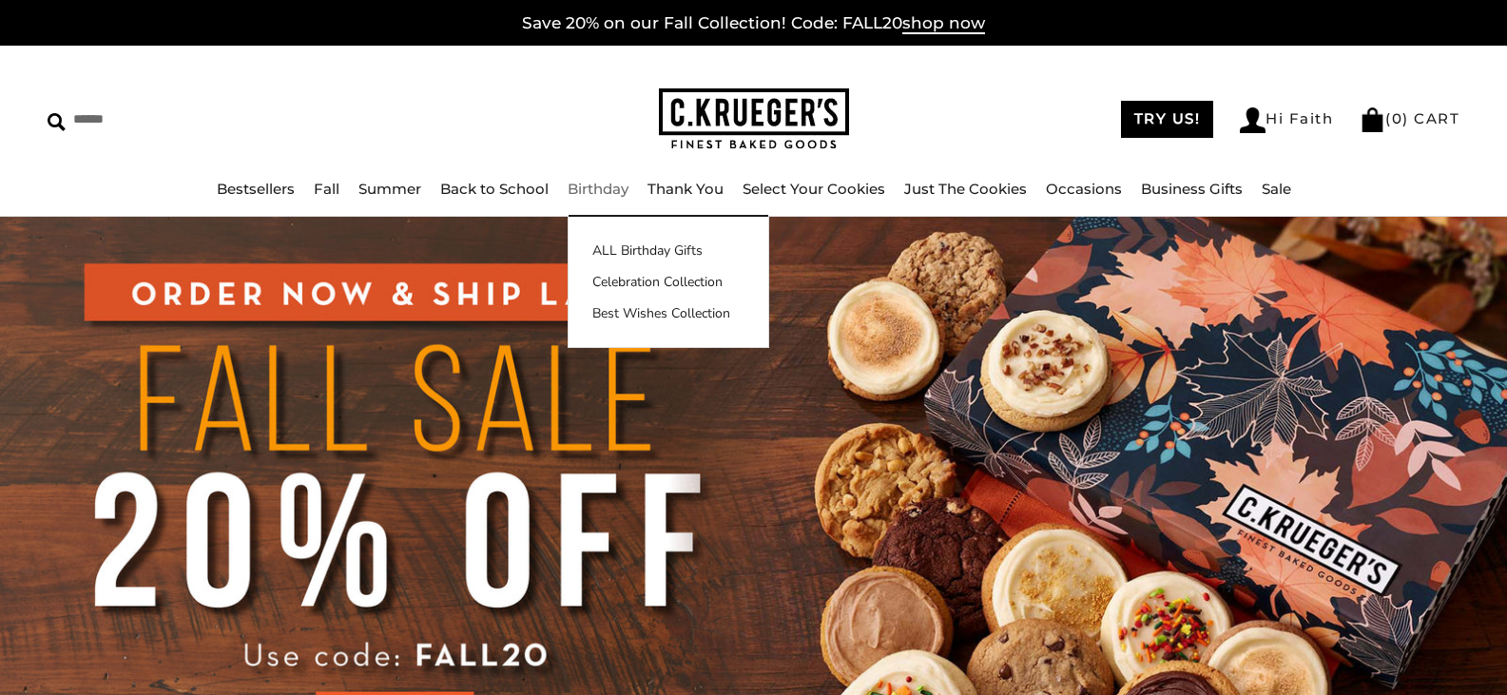
click at [584, 184] on link "Birthday" at bounding box center [598, 189] width 61 height 18
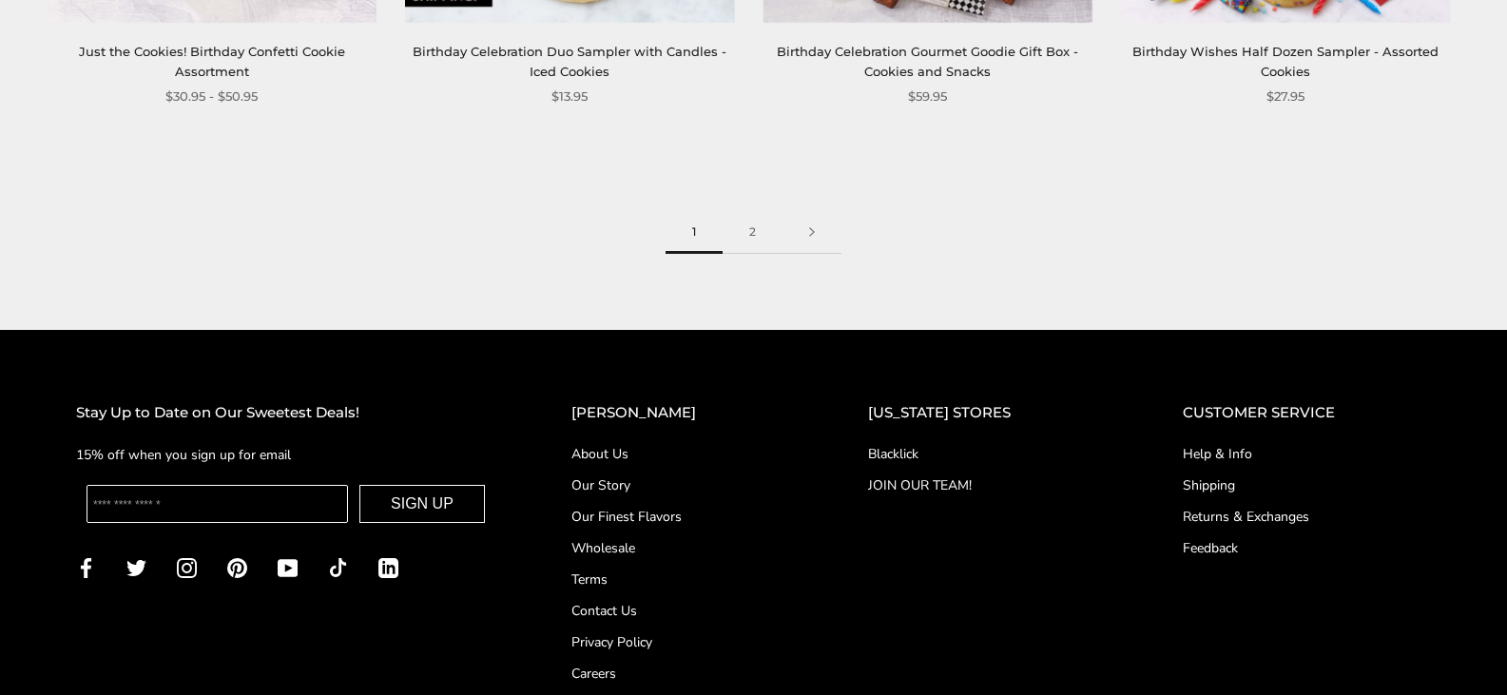
scroll to position [2811, 0]
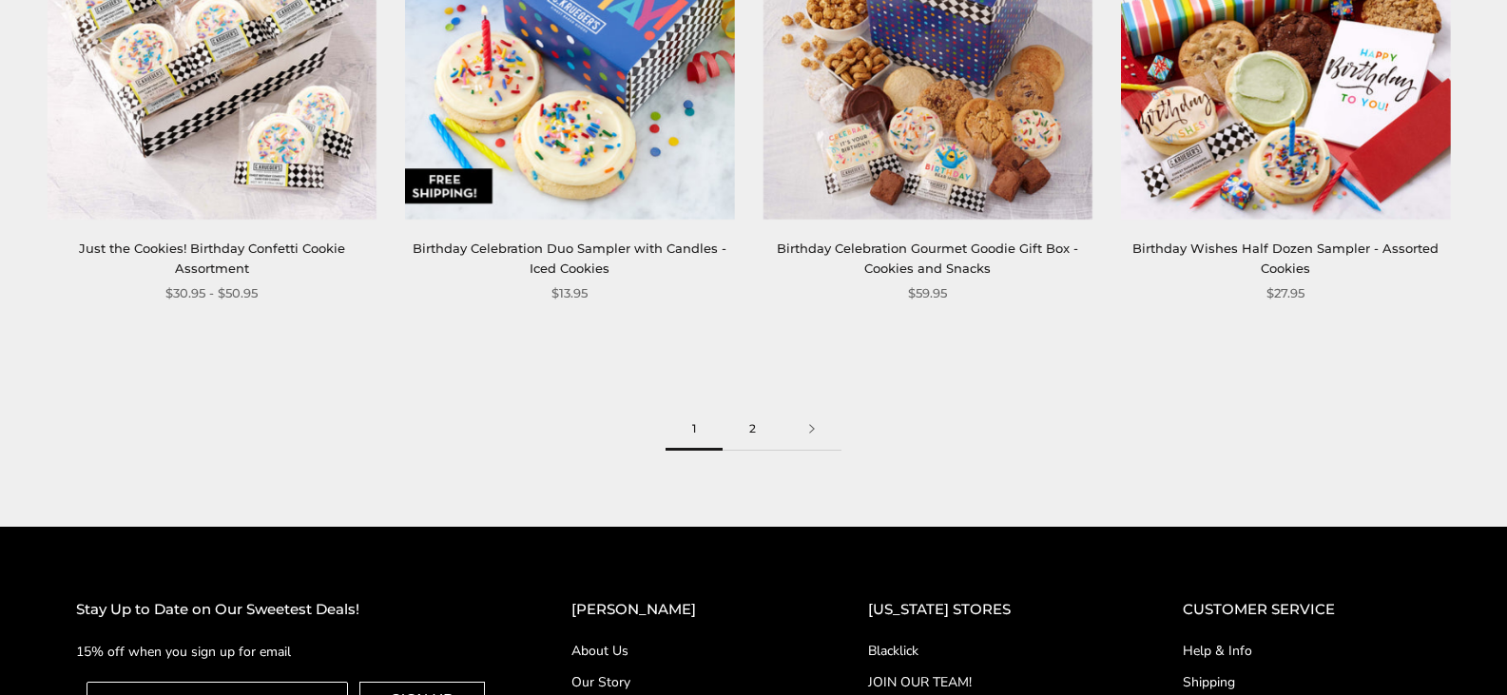
click at [754, 428] on link "2" at bounding box center [753, 429] width 60 height 43
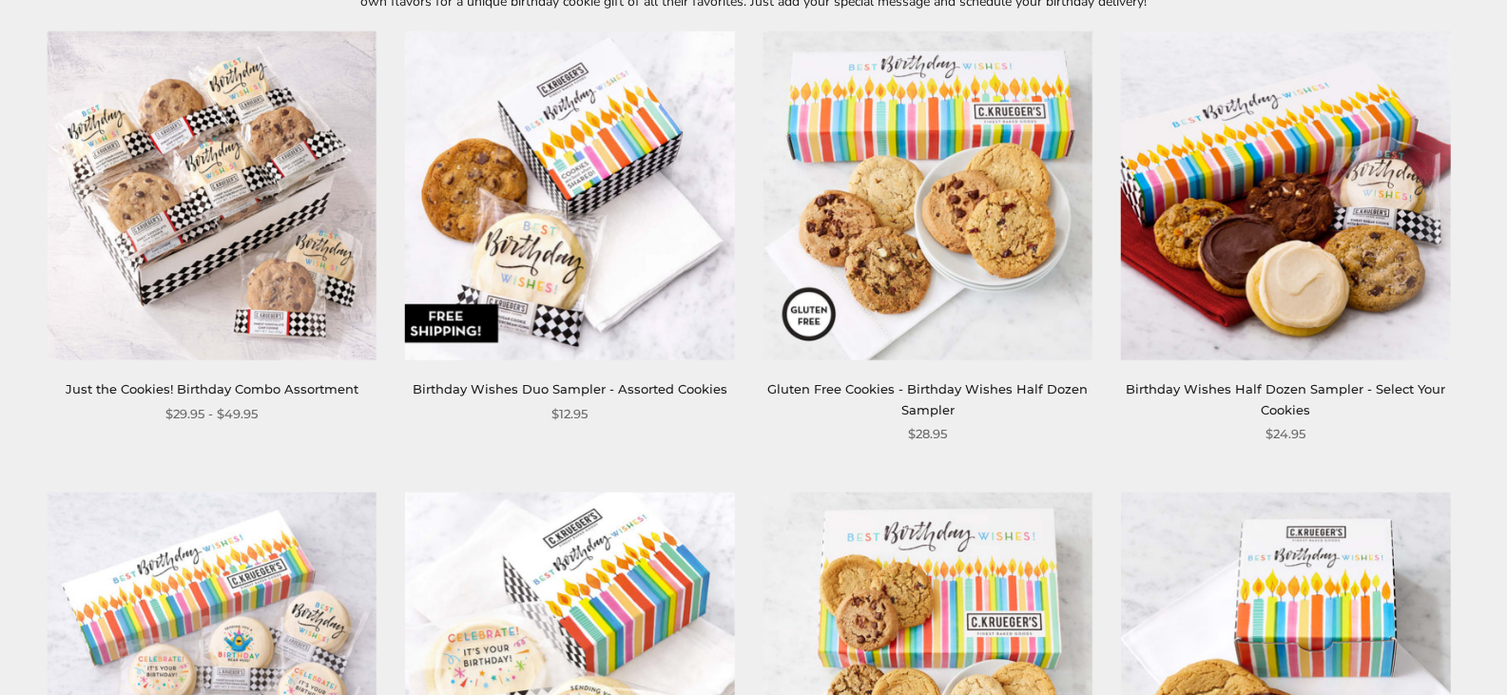
scroll to position [380, 0]
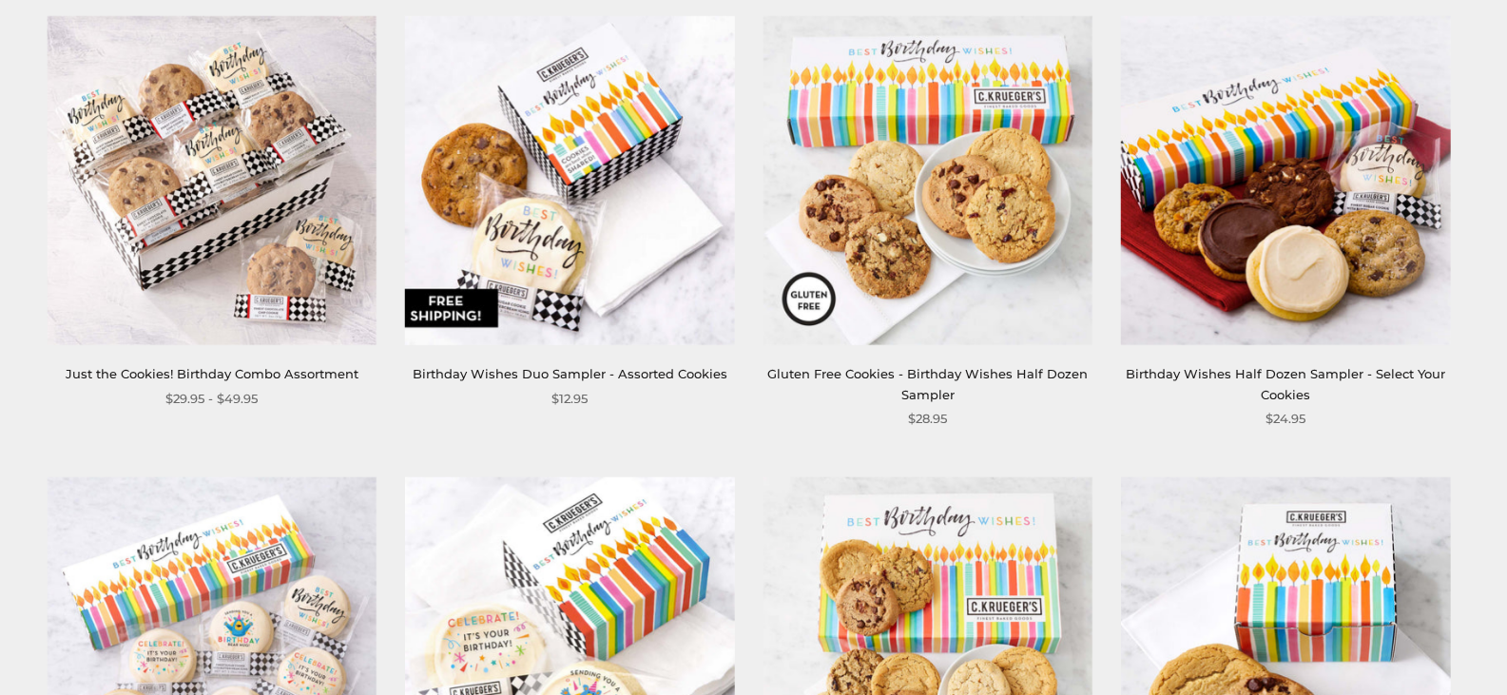
click at [577, 184] on img at bounding box center [569, 180] width 329 height 329
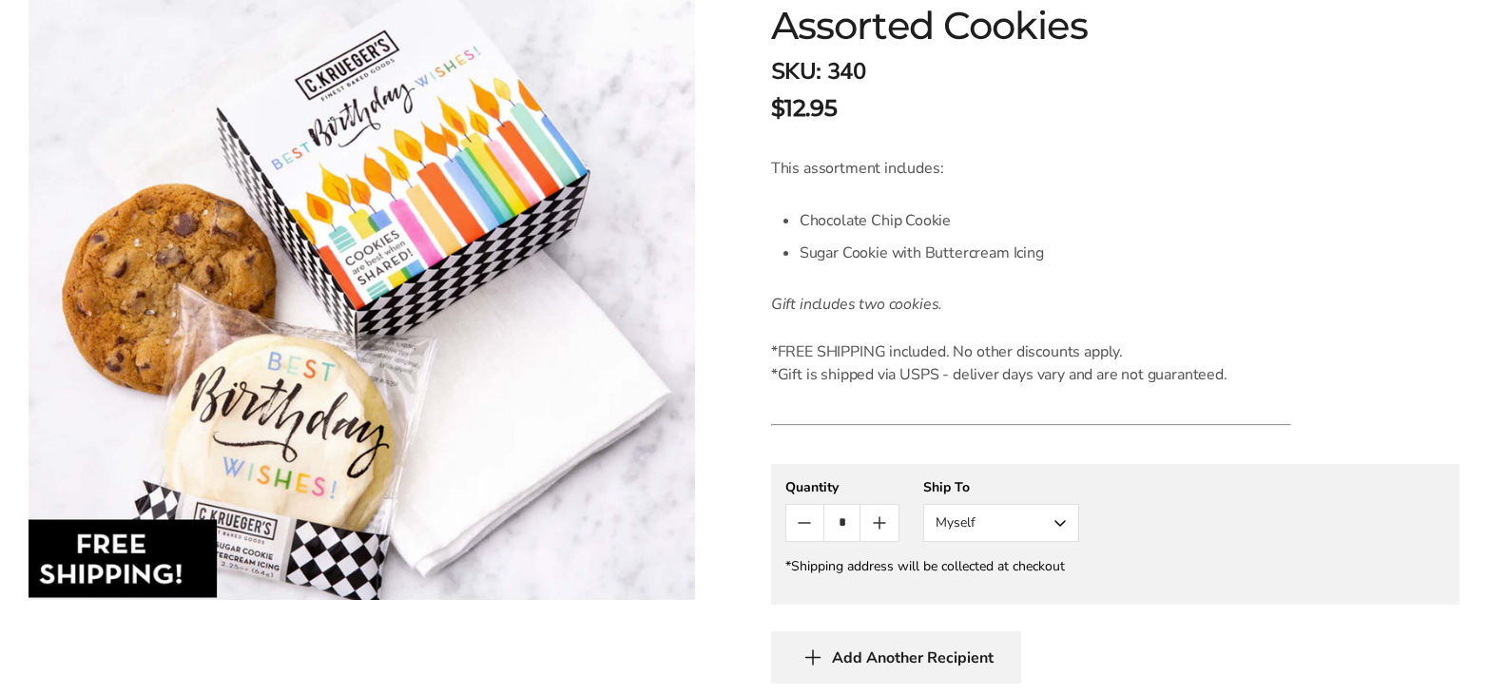
scroll to position [476, 0]
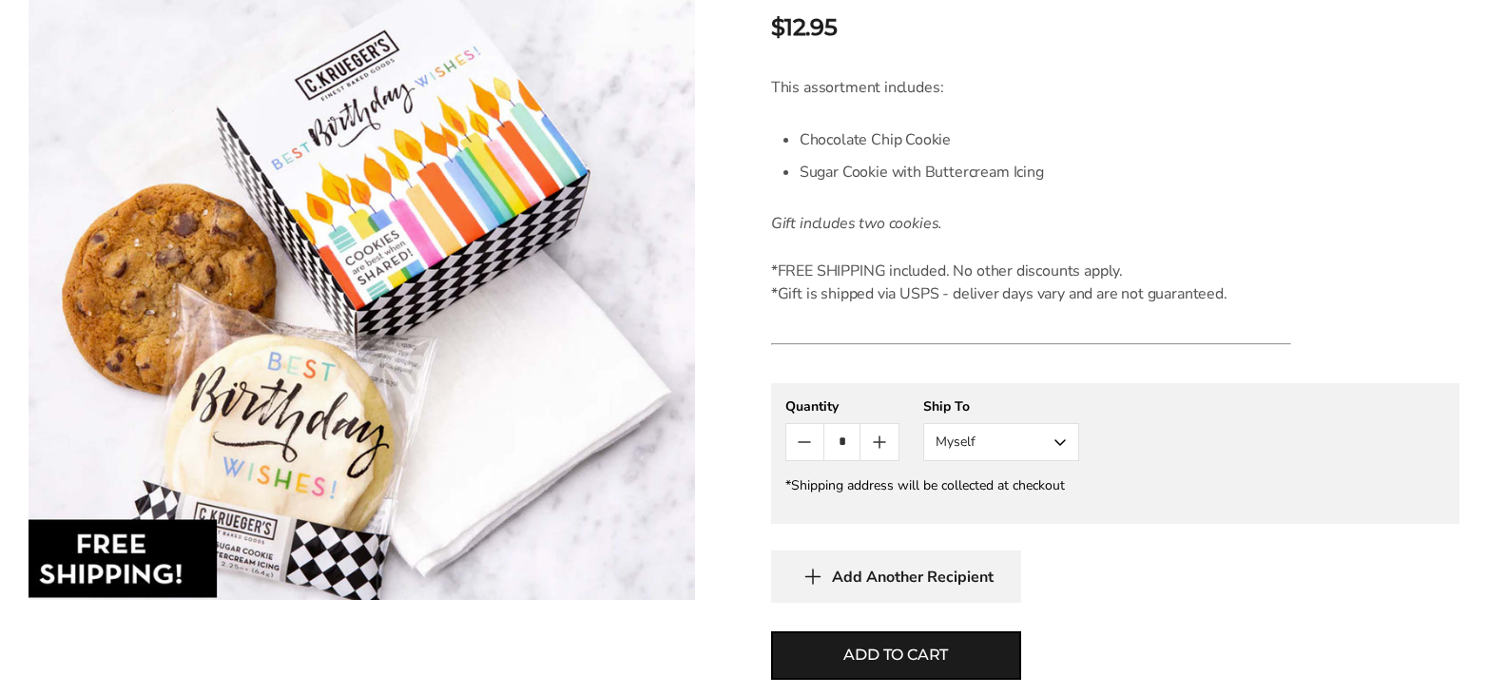
click at [1062, 445] on button "Myself" at bounding box center [1001, 442] width 156 height 38
